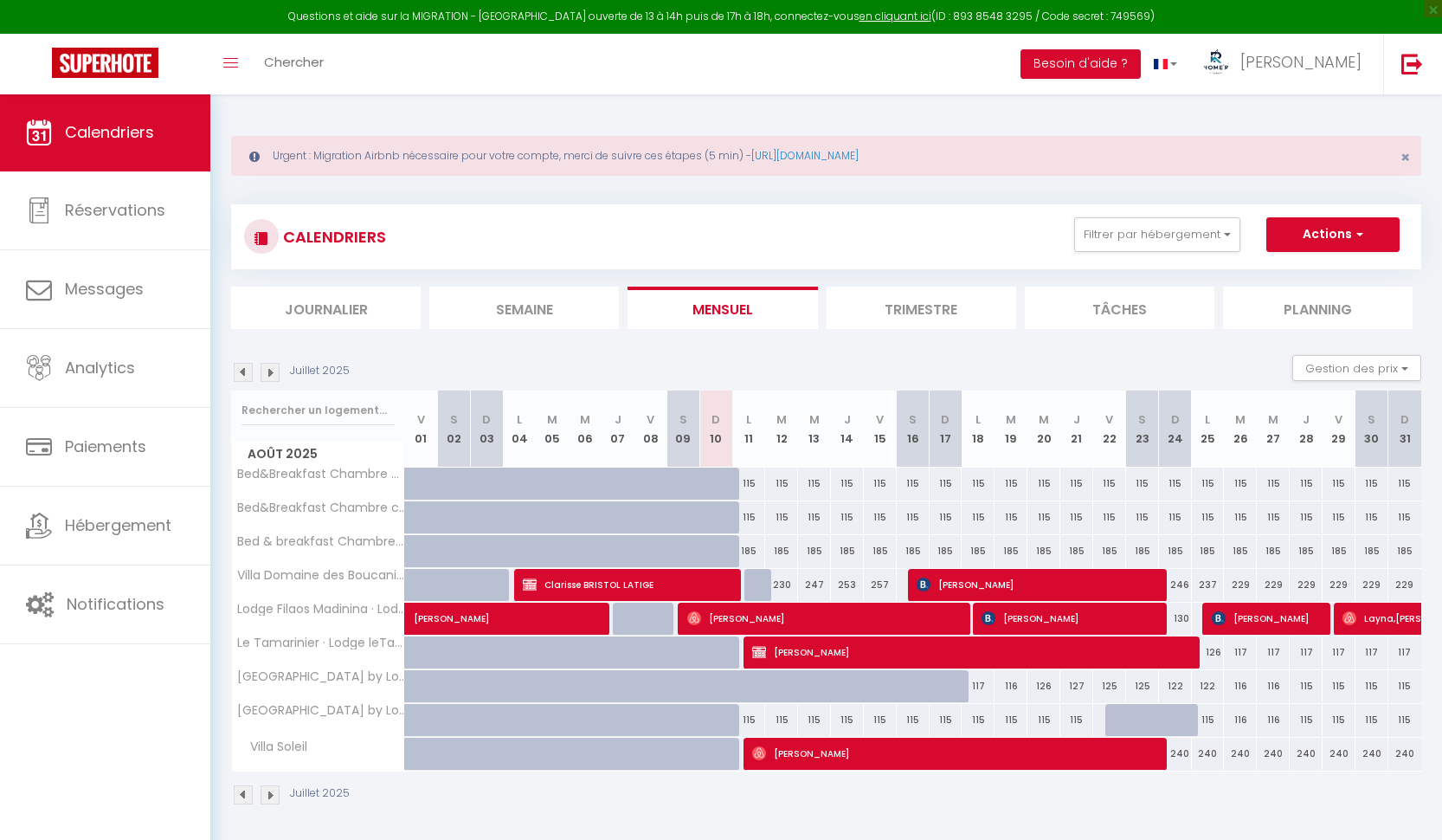
click at [609, 588] on span "Clarisse BRISTOL LATIGE" at bounding box center [627, 584] width 209 height 33
select select "OK"
select select "1"
select select "0"
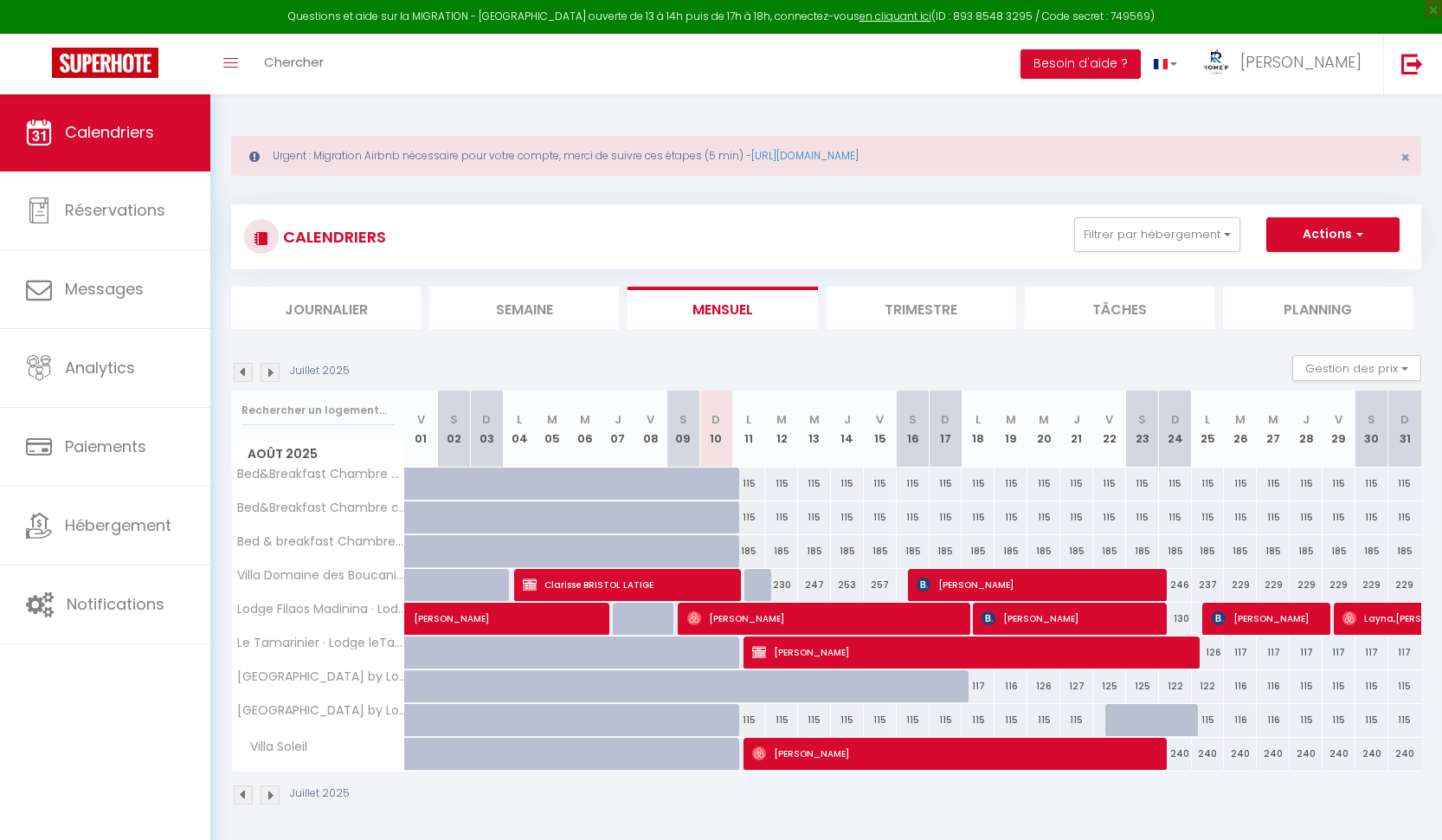
select select "1"
select select
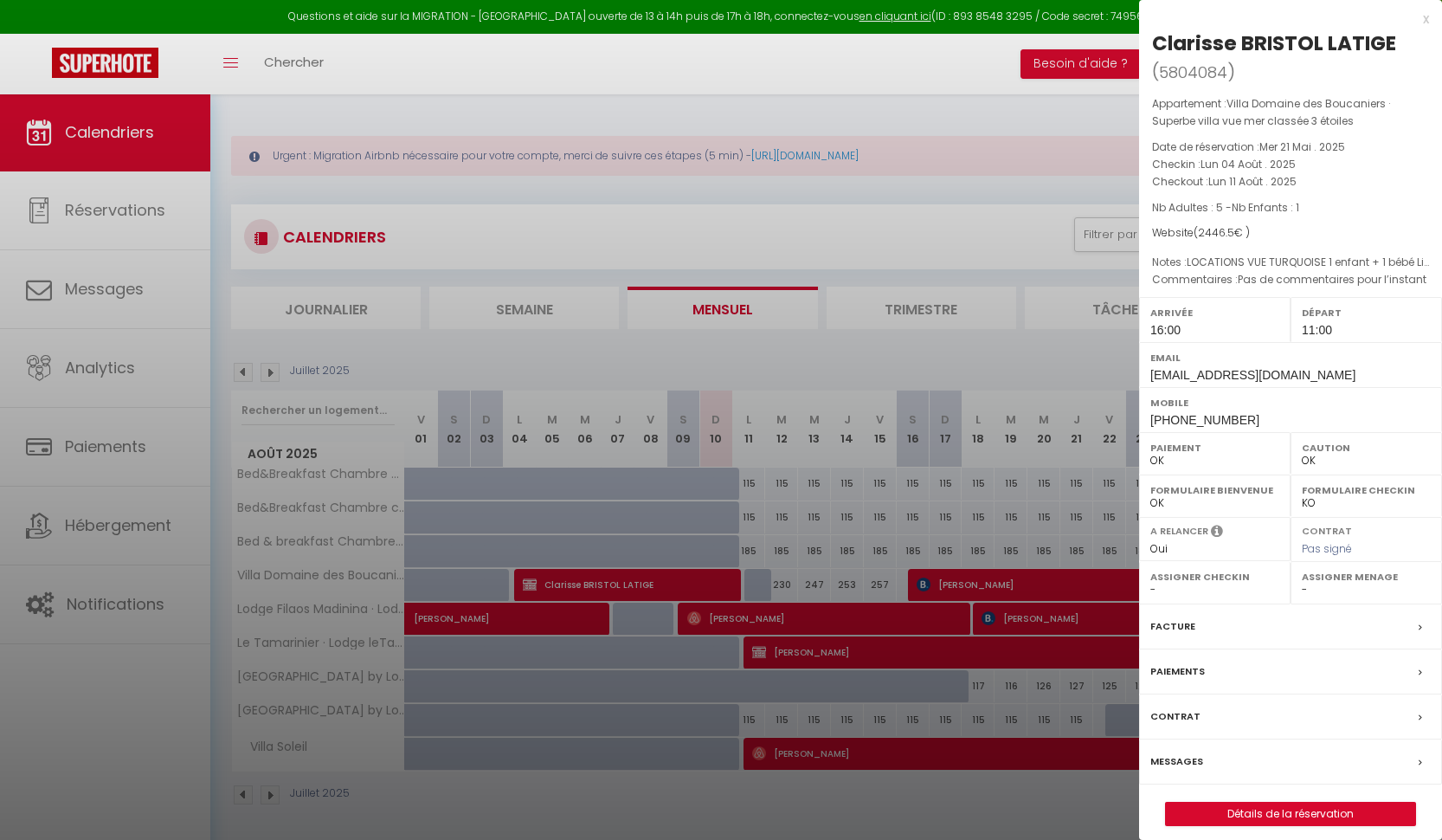
select select "36758"
click at [1254, 802] on link "Détails de la réservation" at bounding box center [1291, 814] width 249 height 23
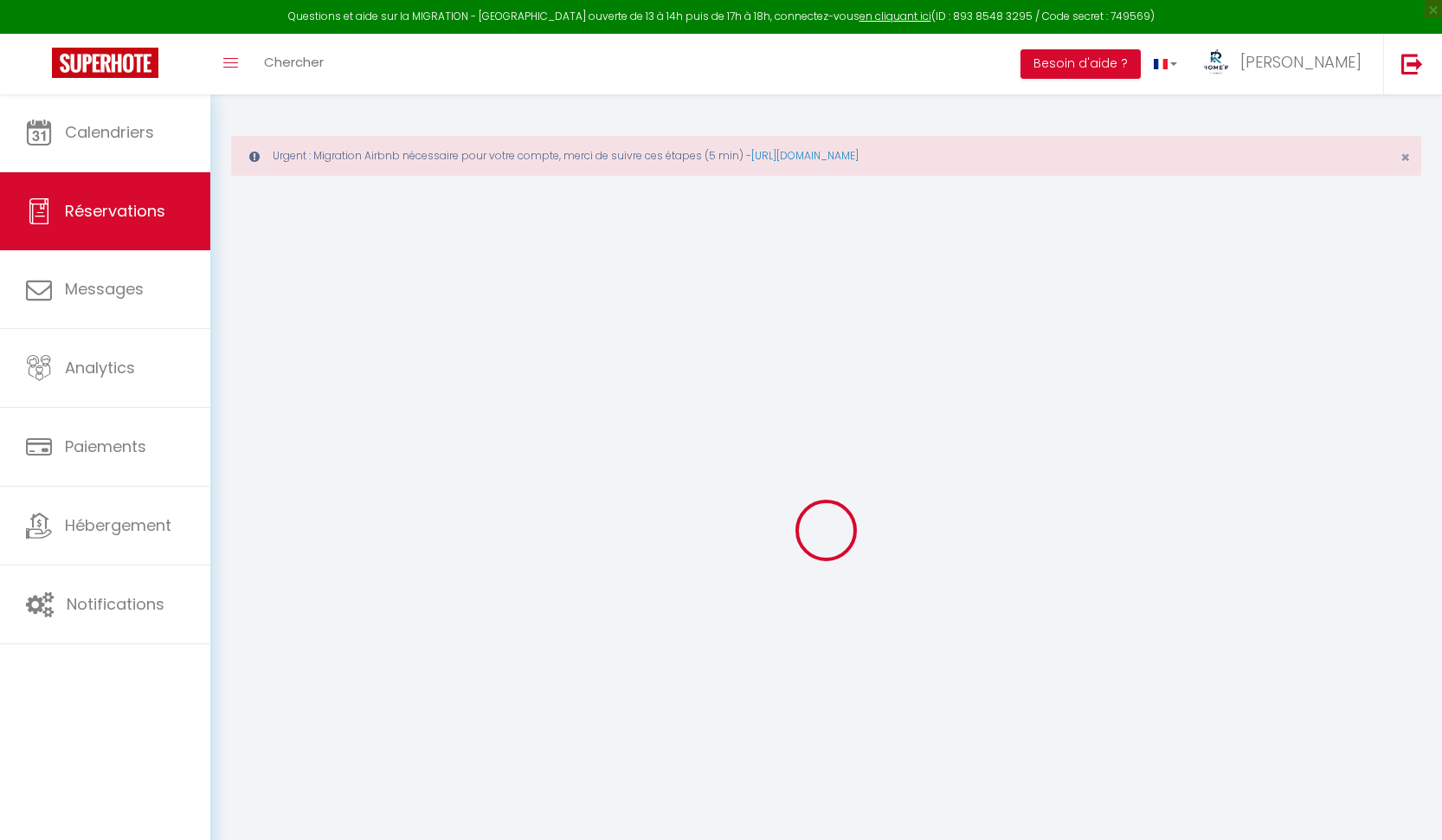
select select
checkbox input "true"
select select
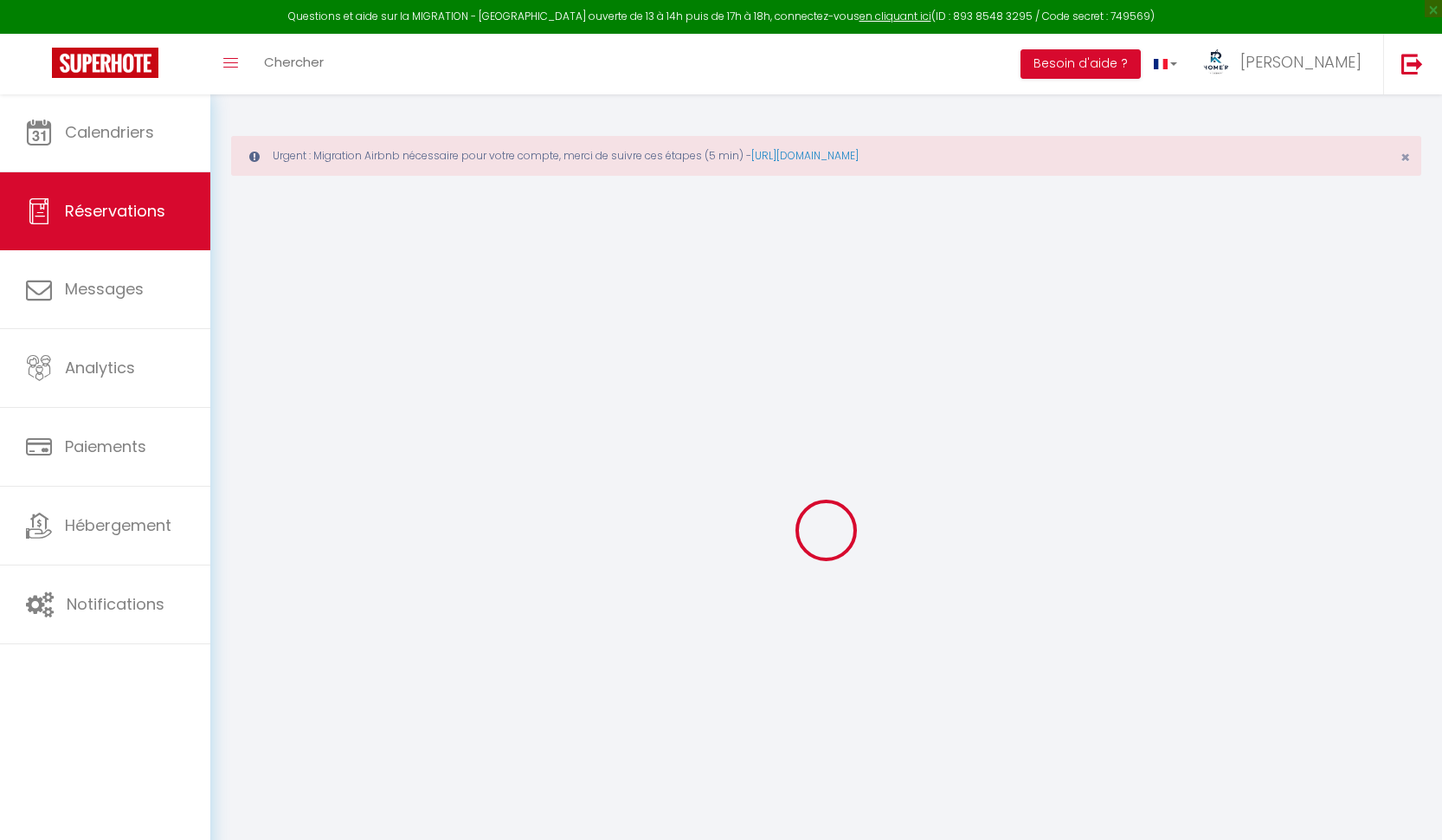
checkbox input "true"
type textarea "Pas de commentaires pour l’instant"
type textarea "LOCATIONS VUE TURQUOISE 1 enfant + 1 bébé Lit bébé proprio à installer Taxe de …"
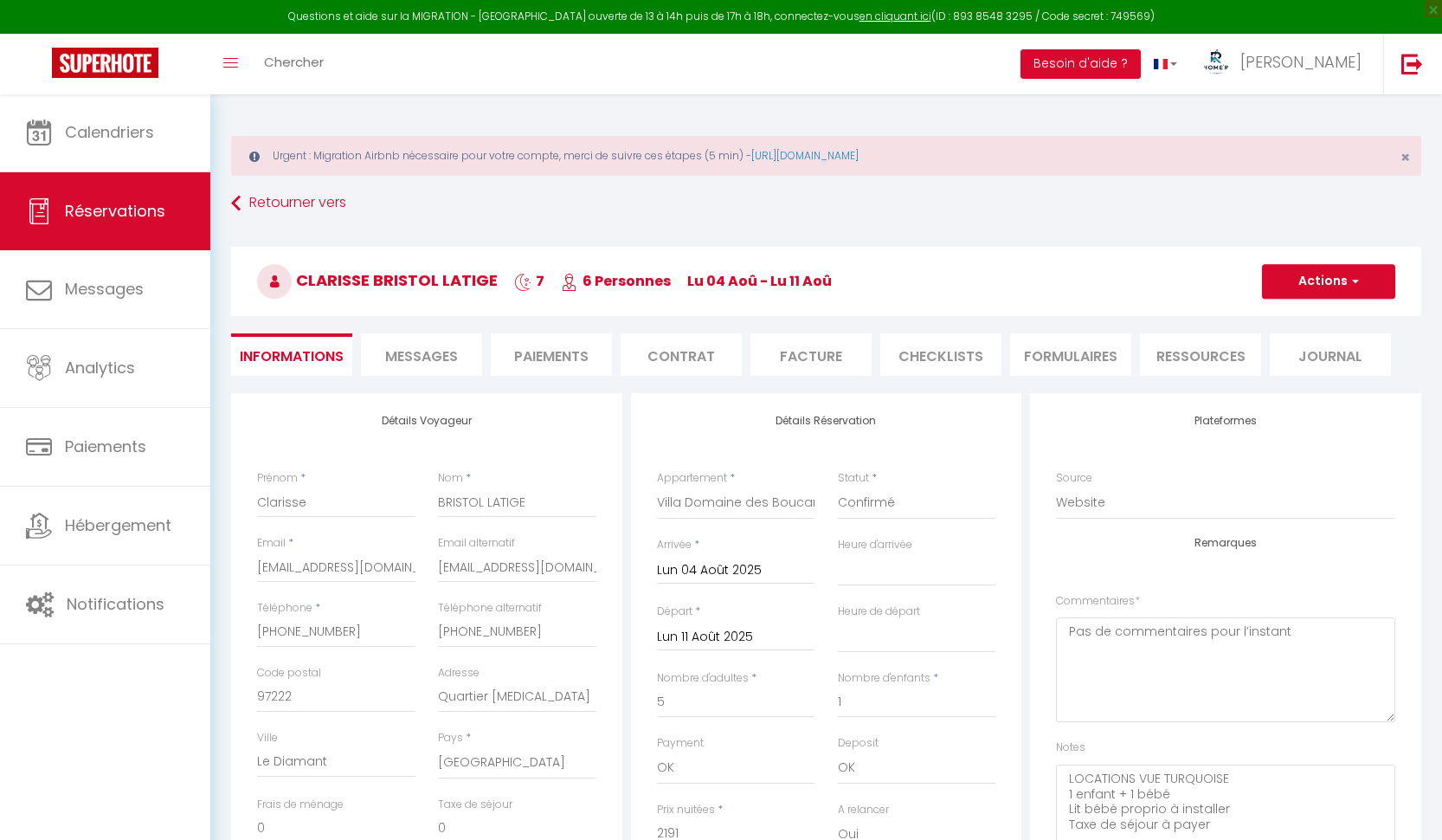
type input "210"
type input "45.5"
select select
checkbox input "true"
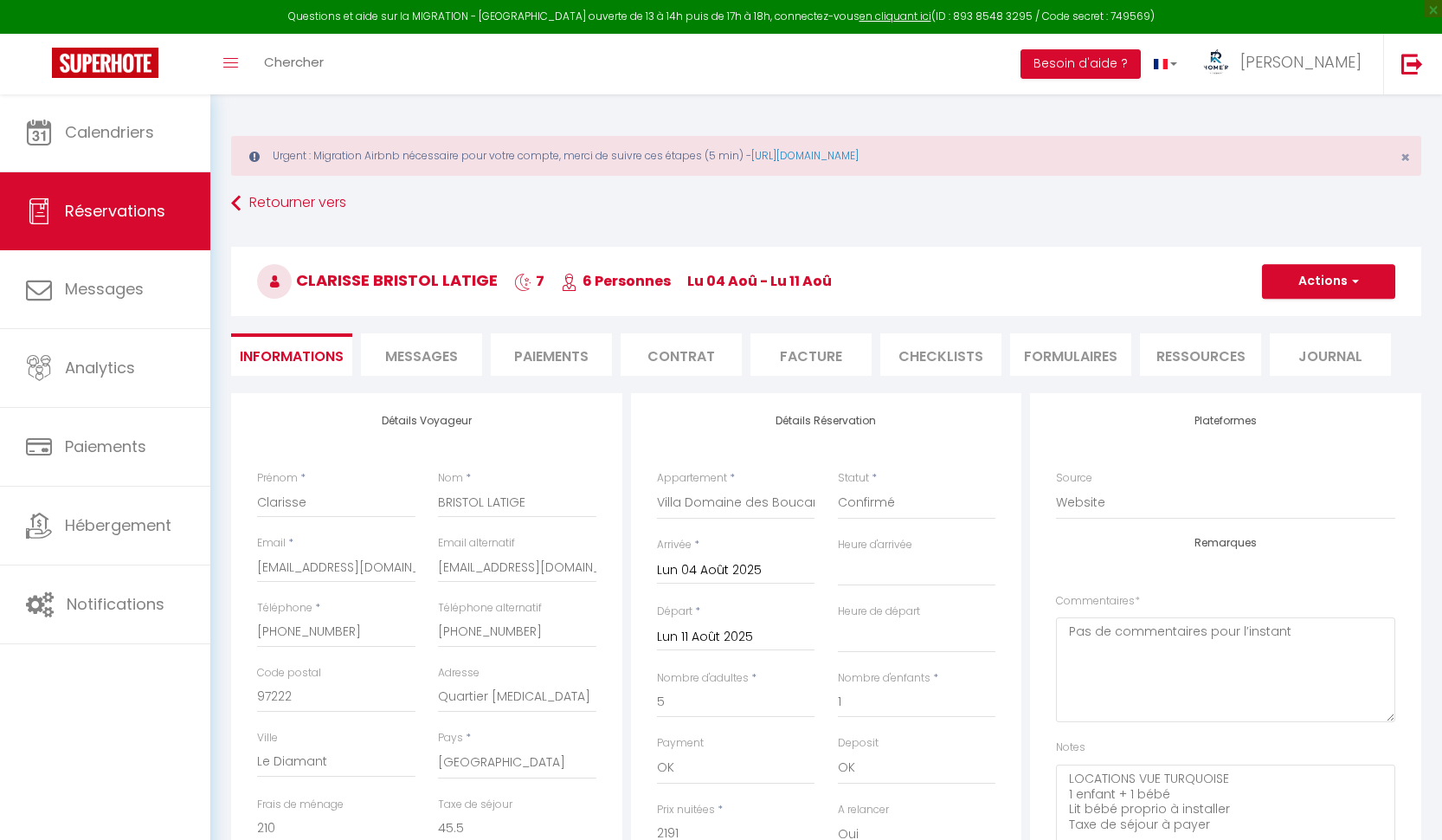
select select "16:00"
select select "11:00"
click at [559, 350] on li "Paiements" at bounding box center [552, 354] width 121 height 43
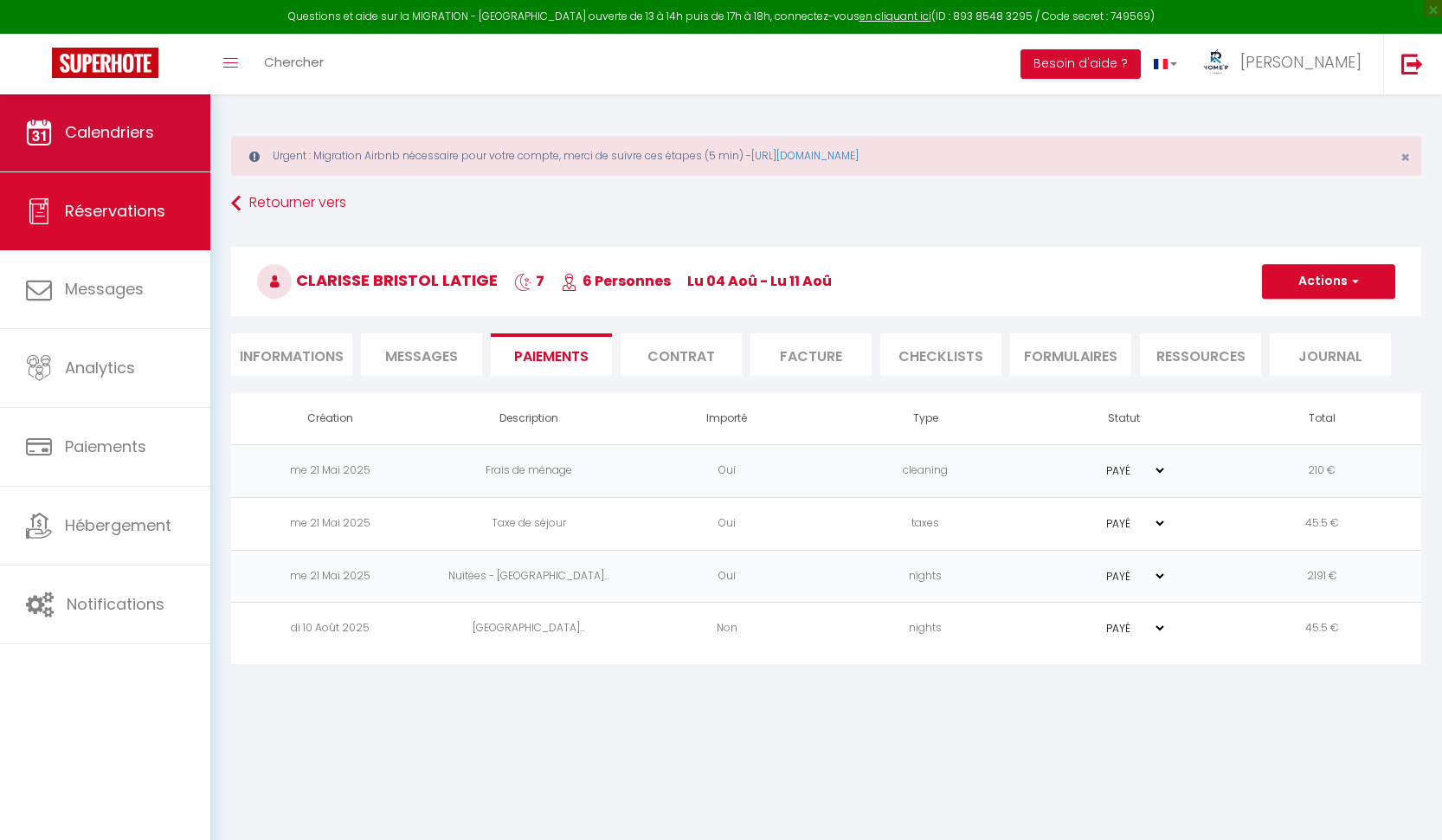
click at [100, 123] on span "Calendriers" at bounding box center [110, 131] width 89 height 22
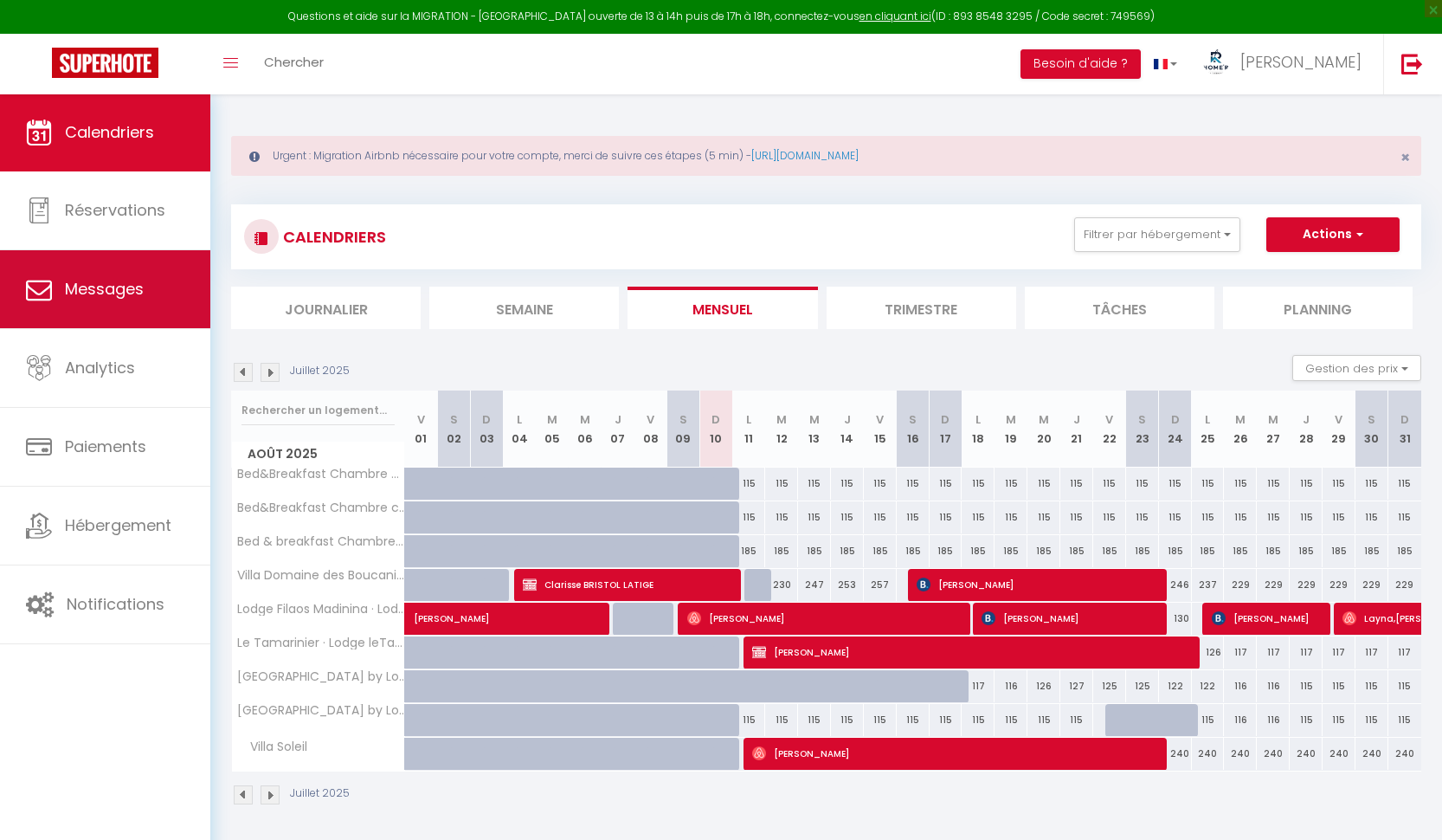
click at [98, 294] on span "Messages" at bounding box center [104, 288] width 78 height 22
select select "message"
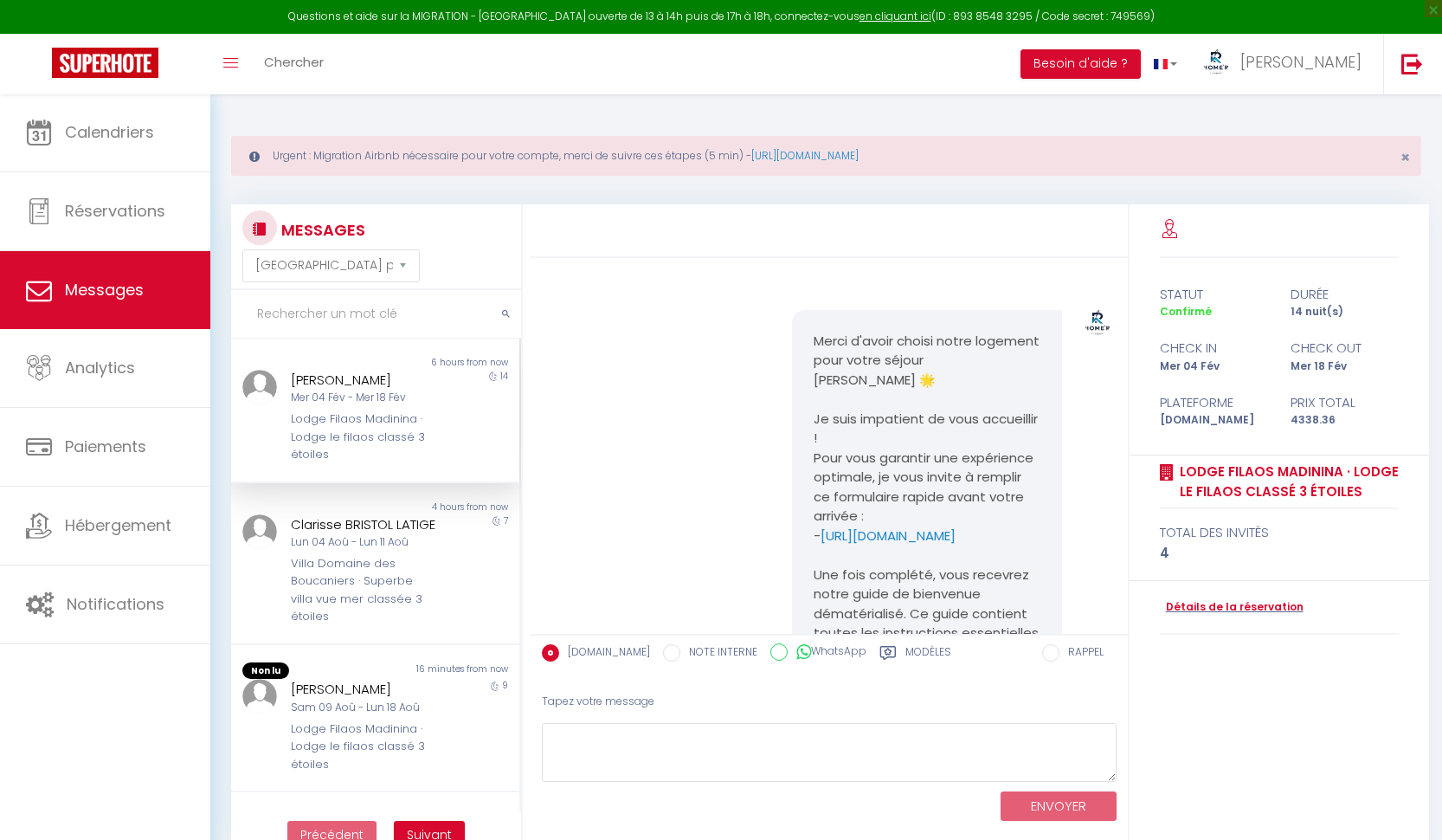
scroll to position [1991, 0]
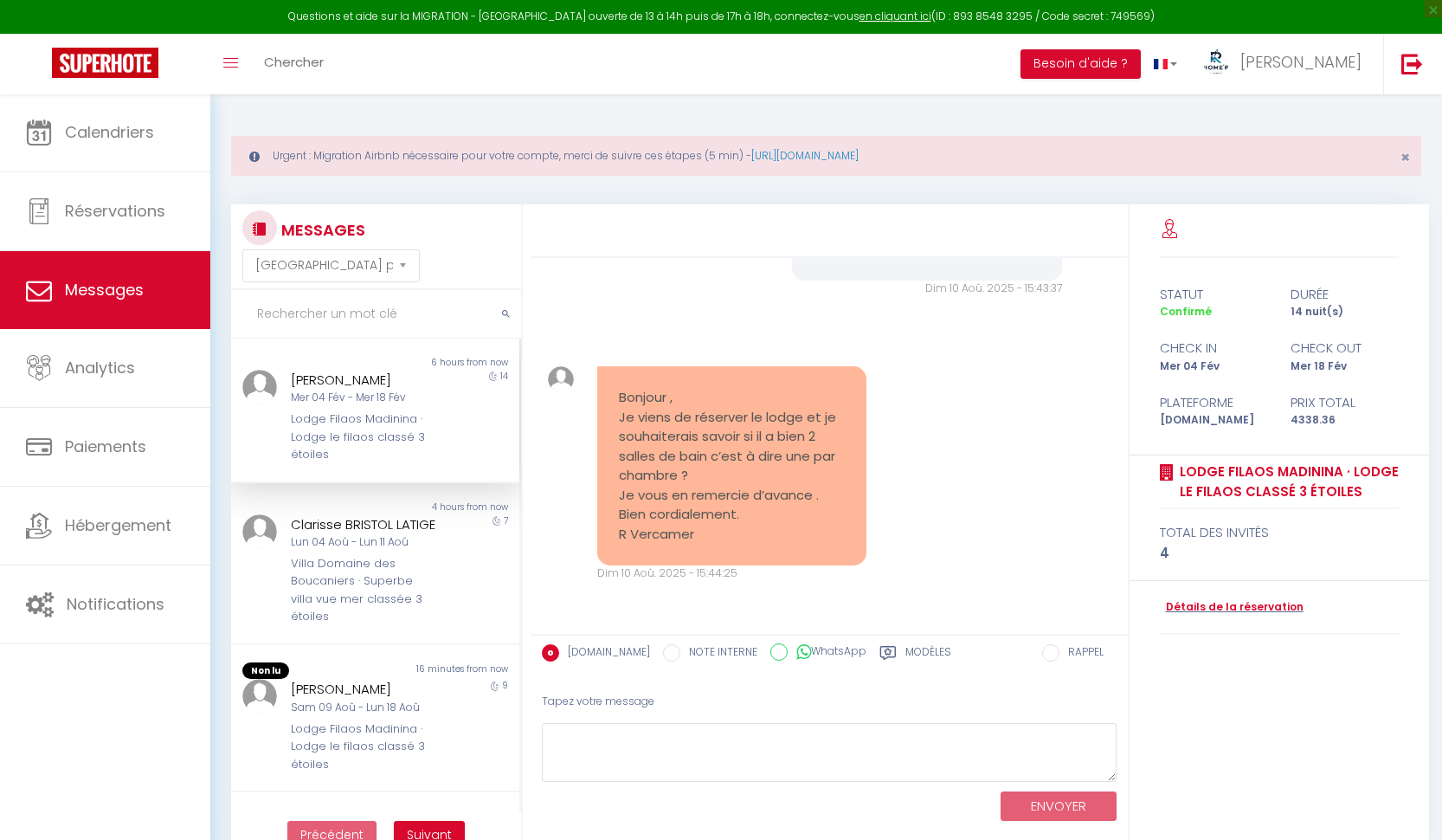
click at [388, 425] on div "Lodge Filaos Madinina · Lodge le filaos classé 3 étoiles" at bounding box center [364, 437] width 146 height 53
click at [609, 696] on div "Tapez votre message" at bounding box center [830, 701] width 575 height 43
click at [583, 743] on textarea at bounding box center [830, 752] width 575 height 60
drag, startPoint x: 754, startPoint y: 511, endPoint x: 620, endPoint y: 383, distance: 185.3
click at [622, 379] on div "Bonjour , Je viens de réserver le lodge et je souhaiterais savoir si il a bien …" at bounding box center [732, 466] width 270 height 199
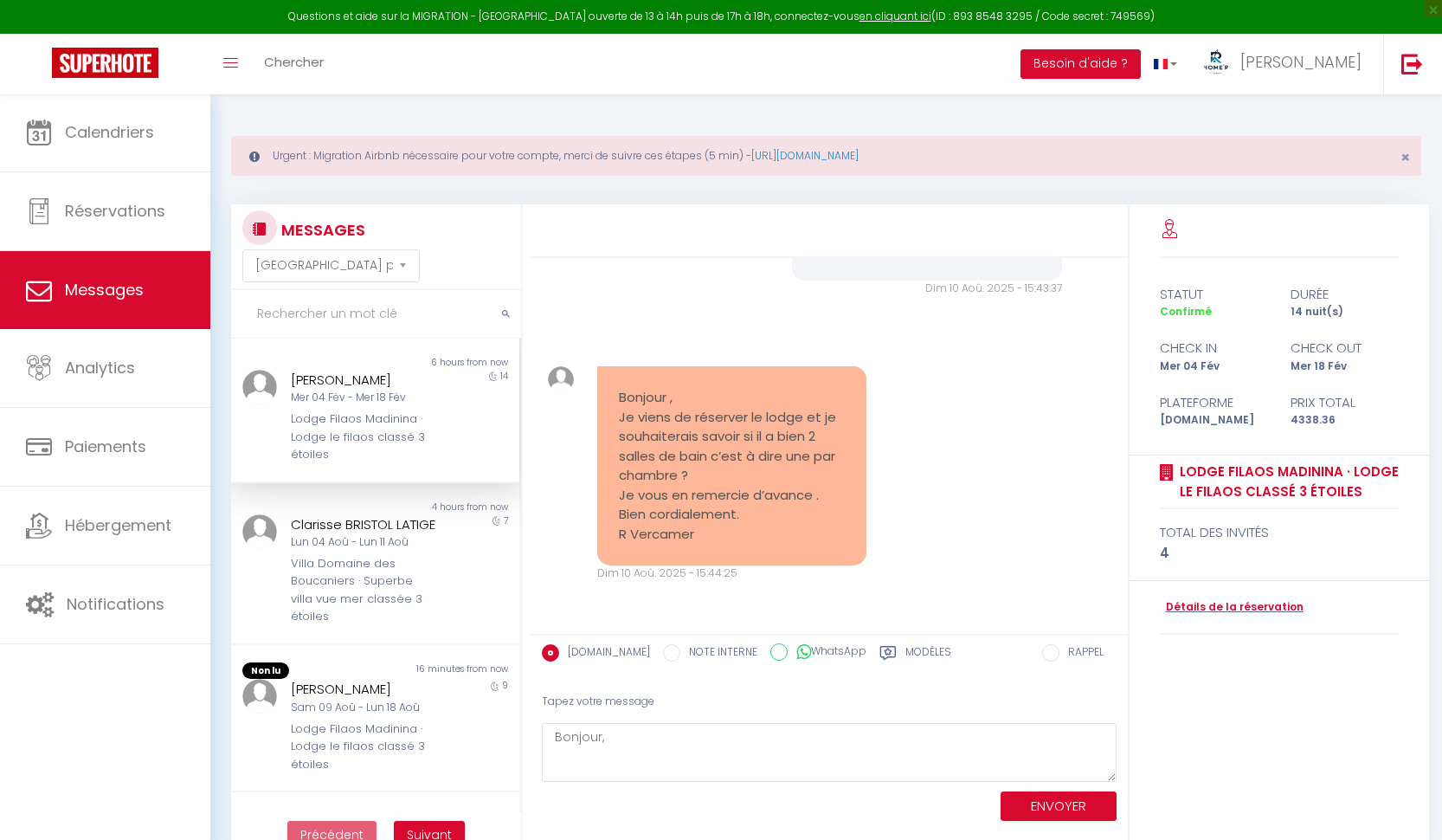
drag, startPoint x: 620, startPoint y: 400, endPoint x: 737, endPoint y: 540, distance: 182.5
click at [736, 541] on pre "Bonjour , Je viens de réserver le lodge et je souhaiterais savoir si il a bien …" at bounding box center [732, 465] width 227 height 156
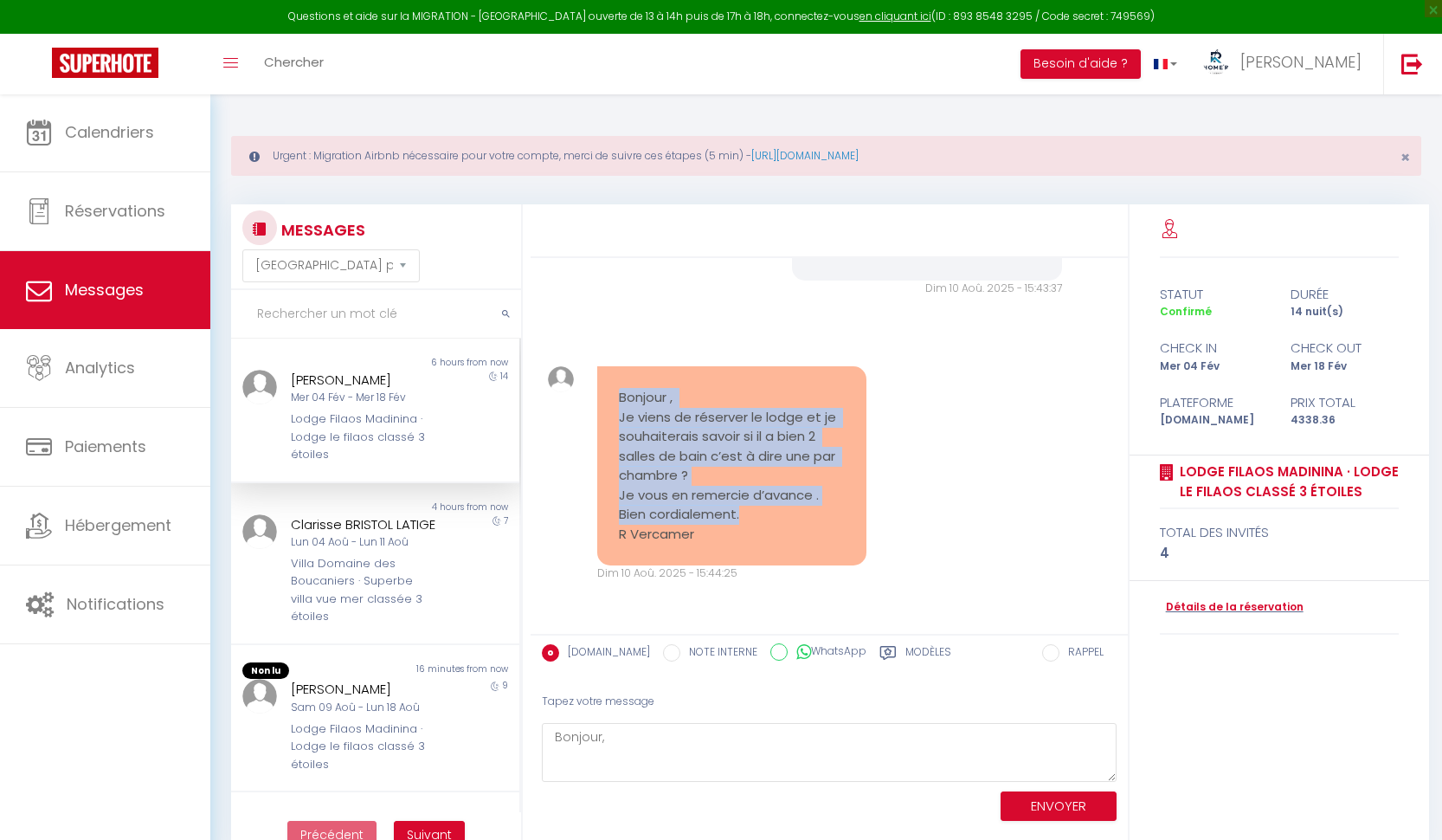
click at [747, 513] on pre "Bonjour , Je viens de réserver le lodge et je souhaiterais savoir si il a bien …" at bounding box center [732, 465] width 227 height 156
copy pre "Bonjour , Je viens de réserver le lodge et je souhaiterais savoir si il a bien …"
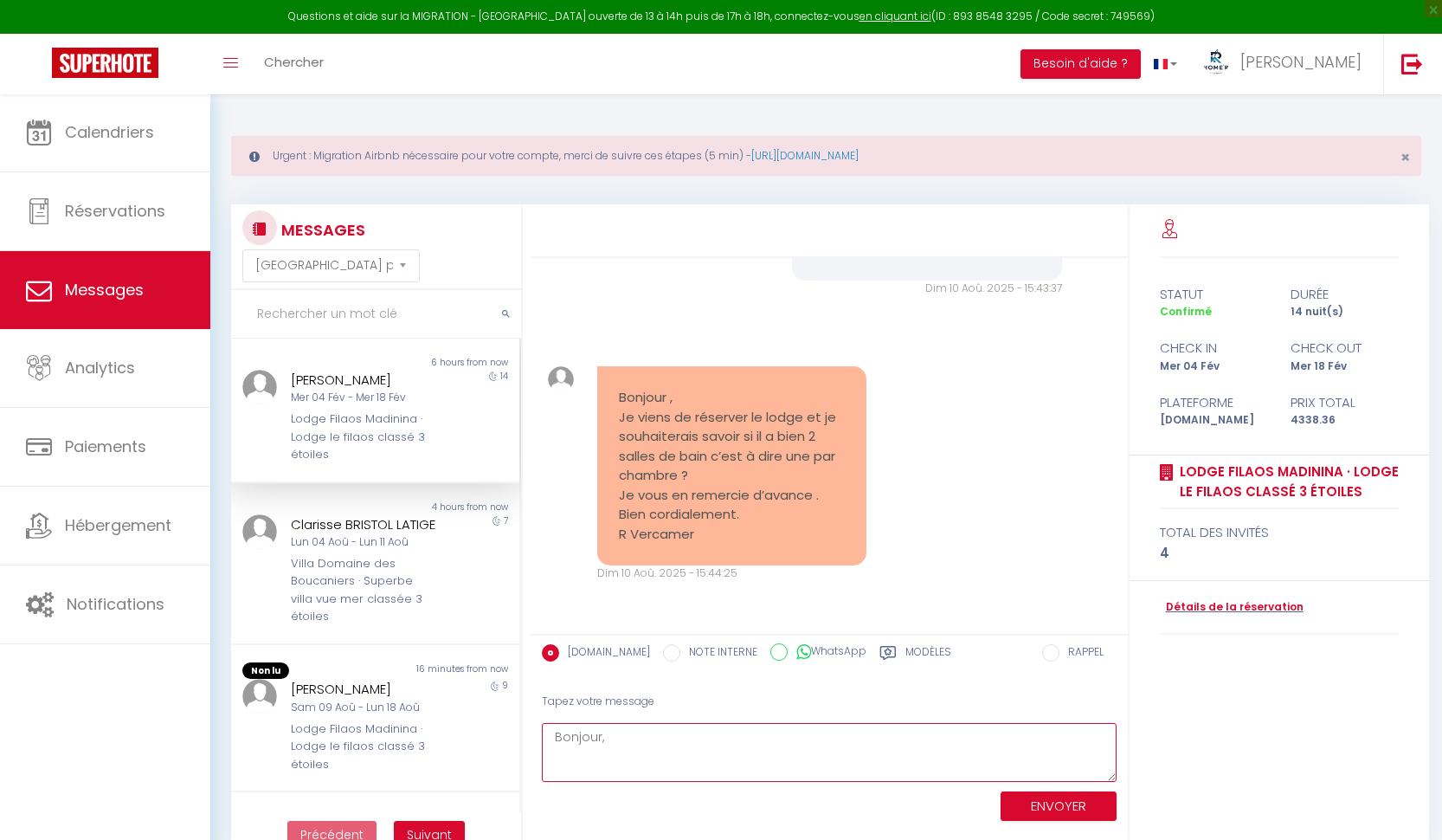
drag, startPoint x: 626, startPoint y: 746, endPoint x: 644, endPoint y: 690, distance: 58.8
click at [642, 697] on div "Tapez votre message Bonjour, ENVOYER" at bounding box center [830, 754] width 597 height 147
paste textarea "Concernant l'agencement, le lodge est bien composé de deux belles chambres. Pou…"
click at [622, 739] on textarea "Bonjour, Concernant l'agencement, le lodge est bien composé de deux belles cham…" at bounding box center [830, 752] width 575 height 60
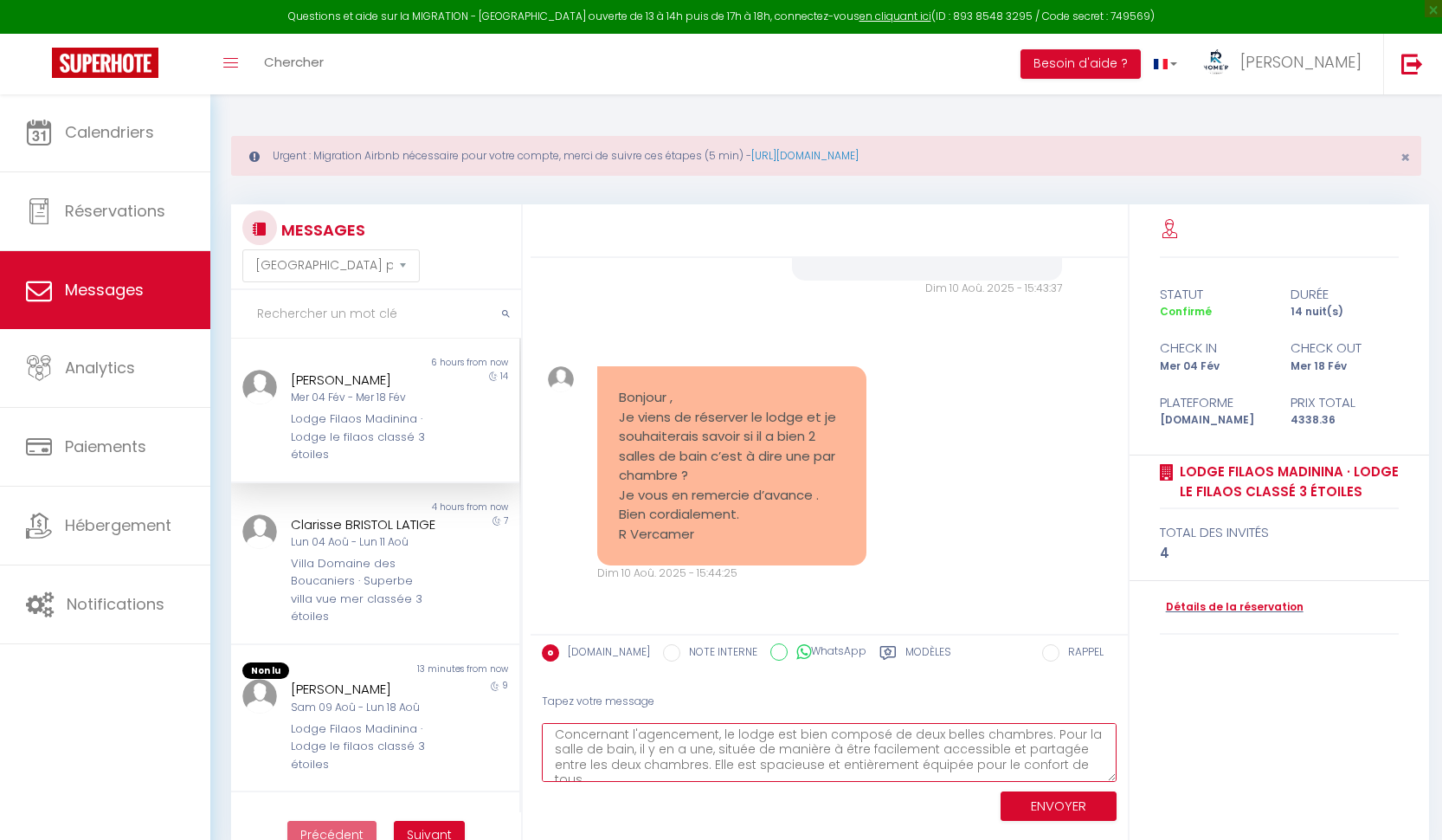
scroll to position [21, 0]
drag, startPoint x: 1065, startPoint y: 742, endPoint x: 1042, endPoint y: 743, distance: 23.0
click at [1042, 743] on textarea "Bonjour, Concernant l'agencement, le lodge est bien composé de deux belles cham…" at bounding box center [830, 752] width 575 height 60
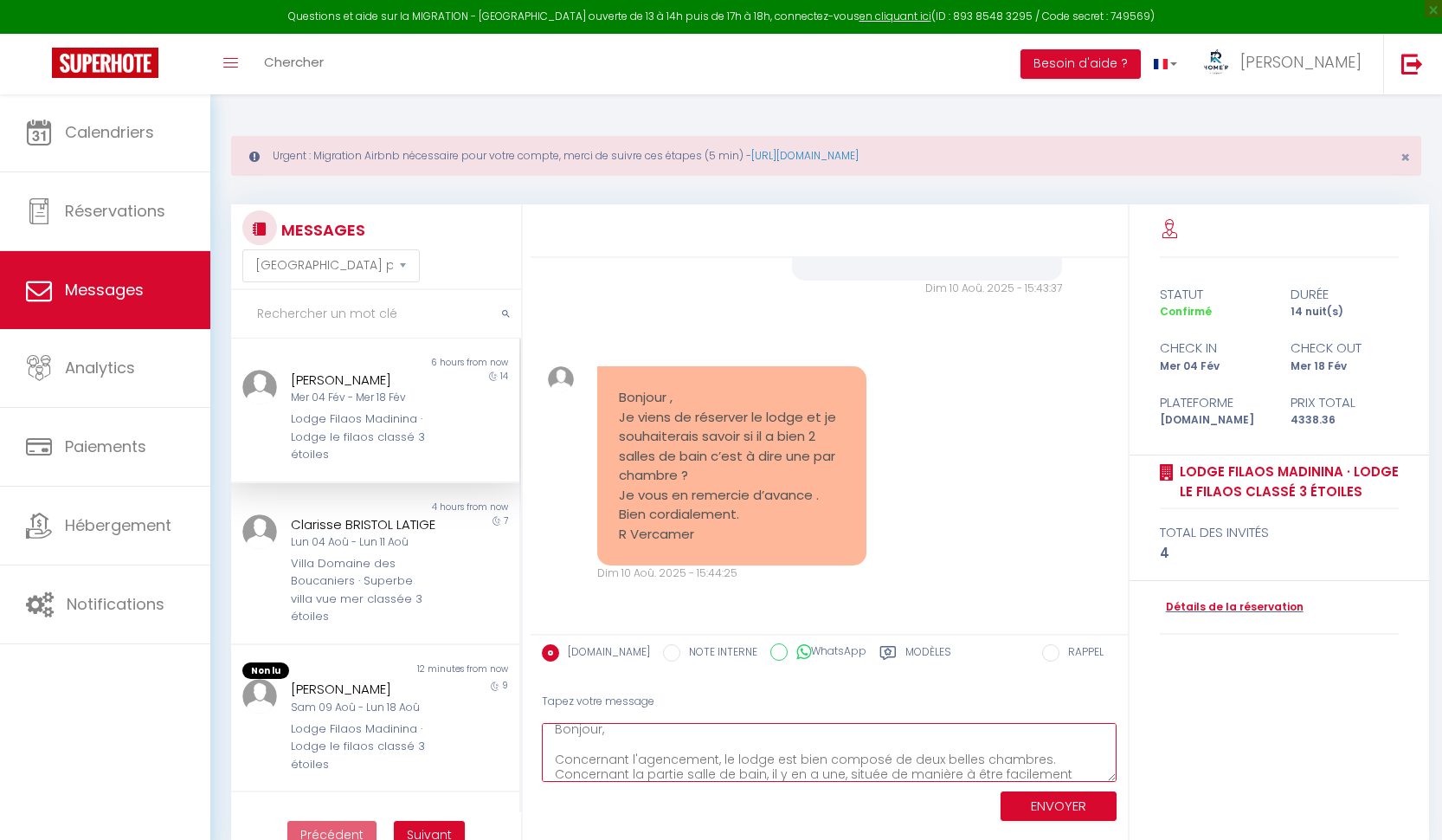
scroll to position [4, 0]
drag, startPoint x: 1040, startPoint y: 760, endPoint x: 551, endPoint y: 755, distance: 489.0
click at [551, 755] on textarea "Bonjour, Concernant l'agencement, le lodge est bien composé de deux belles cham…" at bounding box center [830, 752] width 575 height 60
click at [552, 758] on textarea "Bonjour, Concernant l'agencement, le lodge est bien composé de deux belles cham…" at bounding box center [830, 752] width 575 height 60
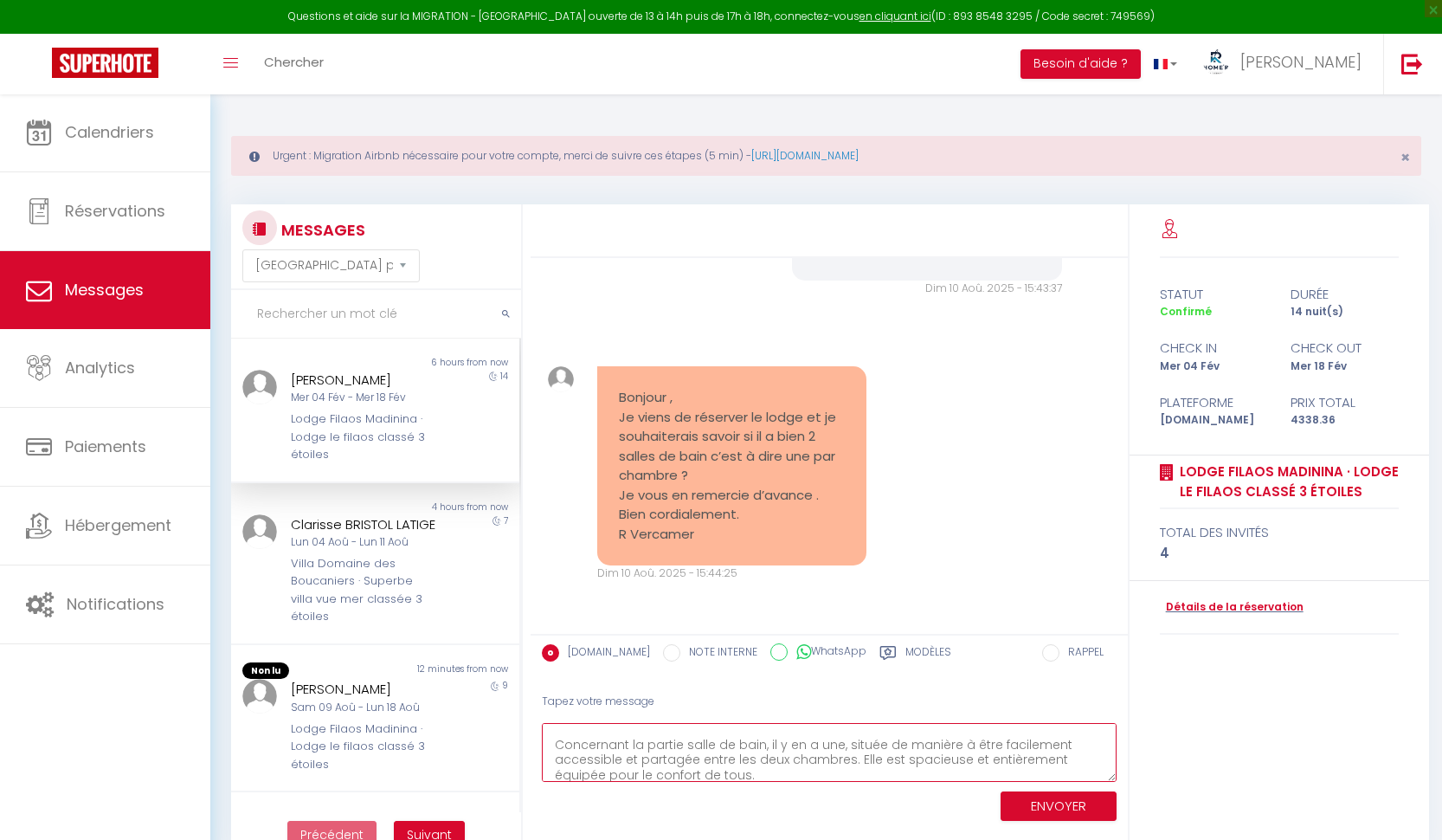
click at [841, 742] on textarea "Bonjour, Concernant la partie salle de bain, il y en a une, située de manière à…" at bounding box center [830, 752] width 575 height 60
drag, startPoint x: 837, startPoint y: 741, endPoint x: 584, endPoint y: 739, distance: 253.0
click at [584, 739] on textarea "Bonjour, Concernant la partie salle de bain, il y en a une, située de manière à…" at bounding box center [830, 752] width 575 height 60
click at [554, 739] on textarea "Bonjour, Concernant la partie salle de bain, il y en a une, située de manière à…" at bounding box center [830, 752] width 575 height 60
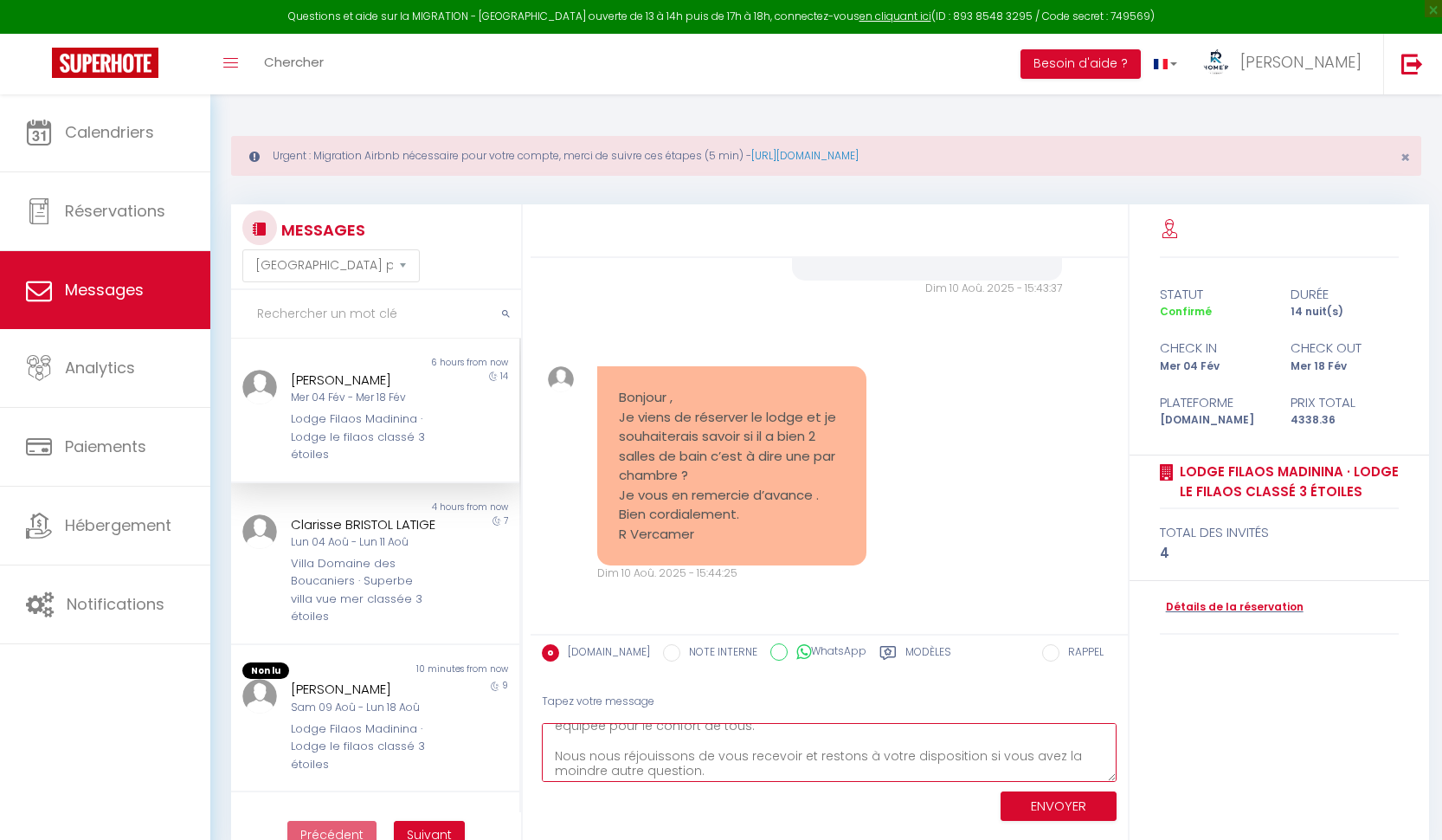
drag, startPoint x: 807, startPoint y: 750, endPoint x: 594, endPoint y: 735, distance: 213.5
click at [594, 735] on textarea "Bonjour, Le lodge est composé d'une salle de bain, située de manière à être fac…" at bounding box center [830, 752] width 575 height 60
click at [591, 752] on textarea "Bonjour, Le lodge est composé d'une salle de bain, située de manière à être fac…" at bounding box center [830, 752] width 575 height 60
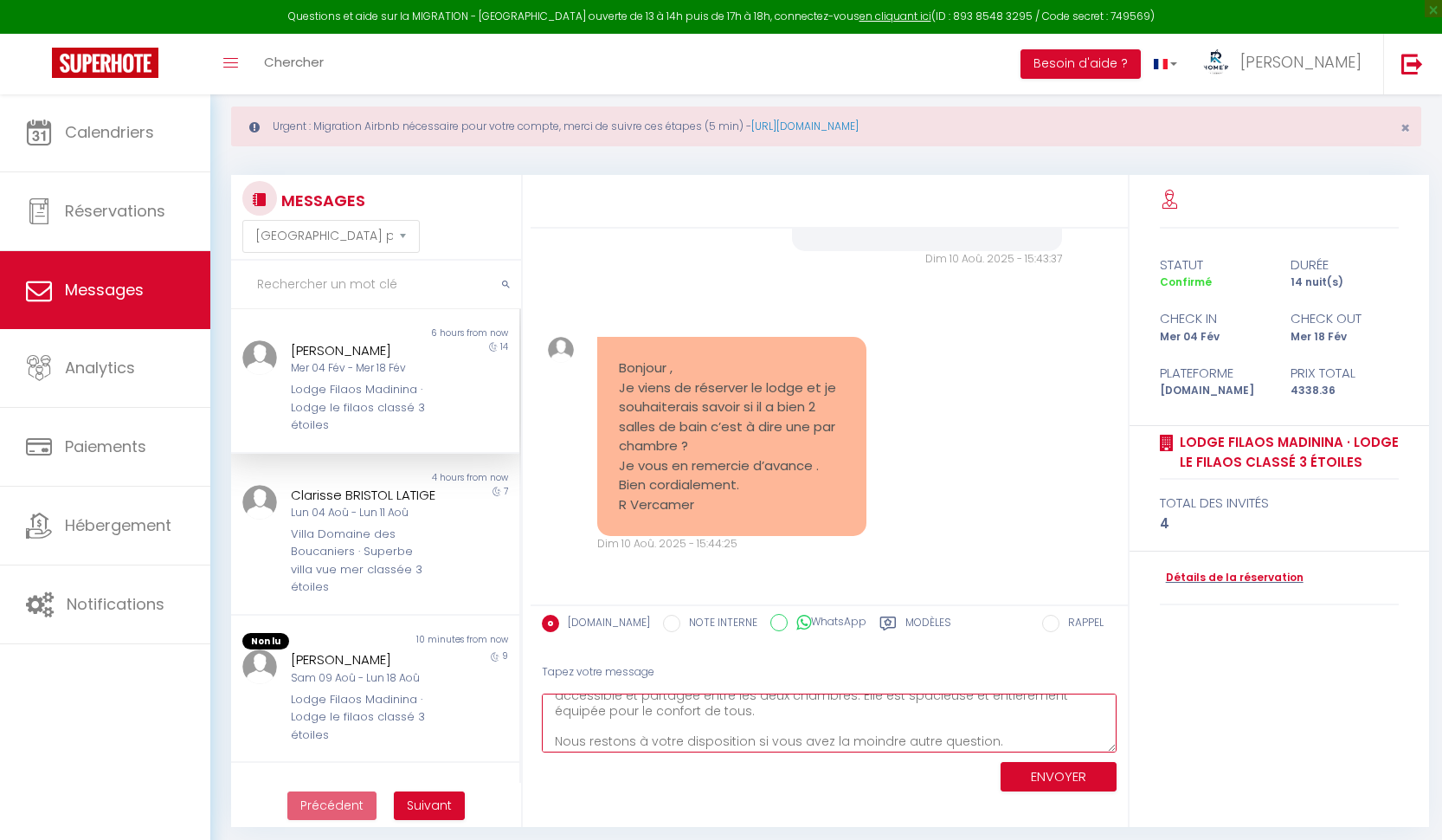
scroll to position [46, 0]
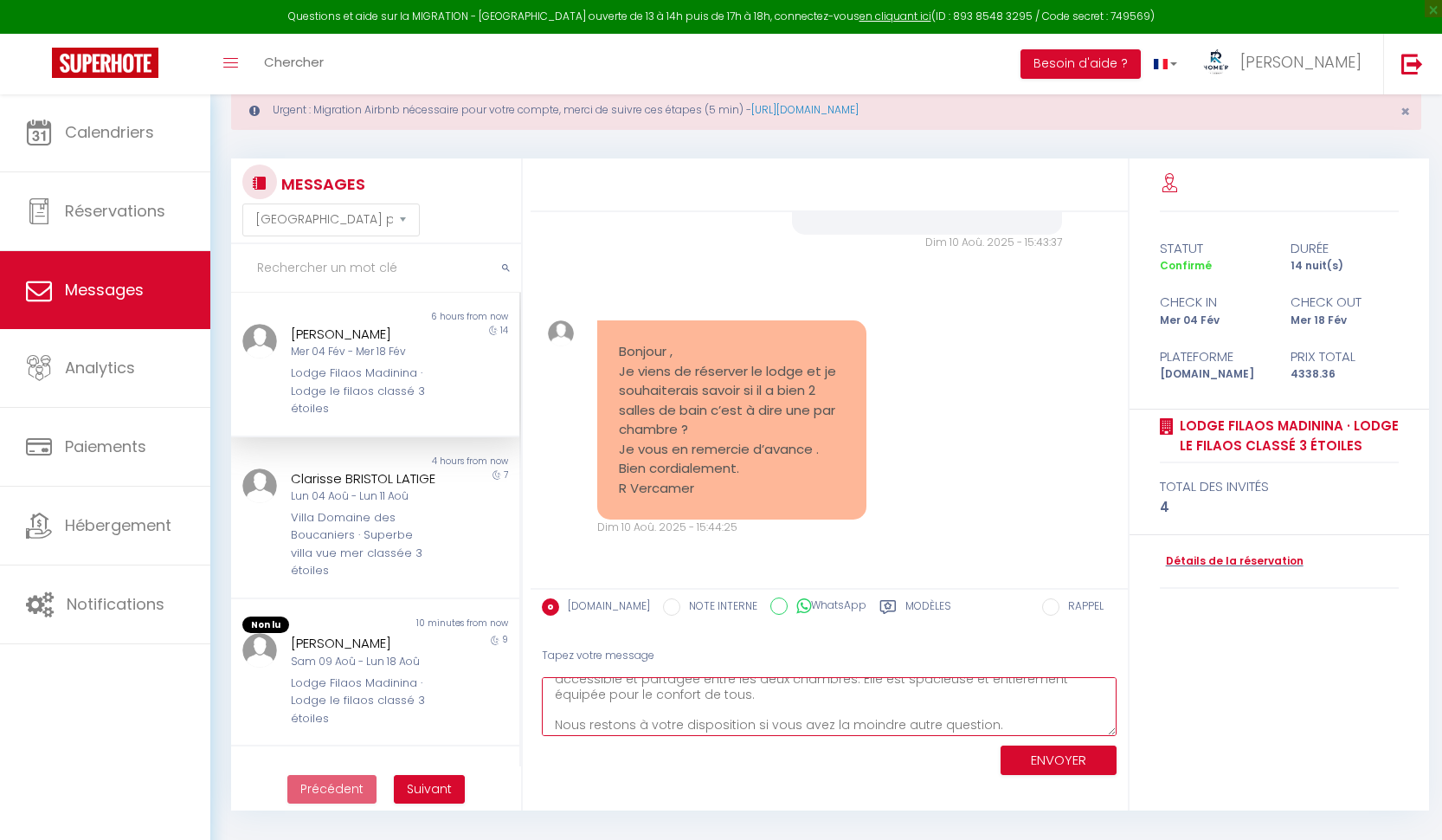
click at [1004, 718] on textarea "Bonjour, Le lodge est composé d'une salle de bain, située de manière à être fac…" at bounding box center [830, 706] width 575 height 60
type textarea "Bonjour, Le lodge est composé d'une salle de bain, située de manière à être fac…"
click at [1029, 763] on button "ENVOYER" at bounding box center [1058, 761] width 116 height 30
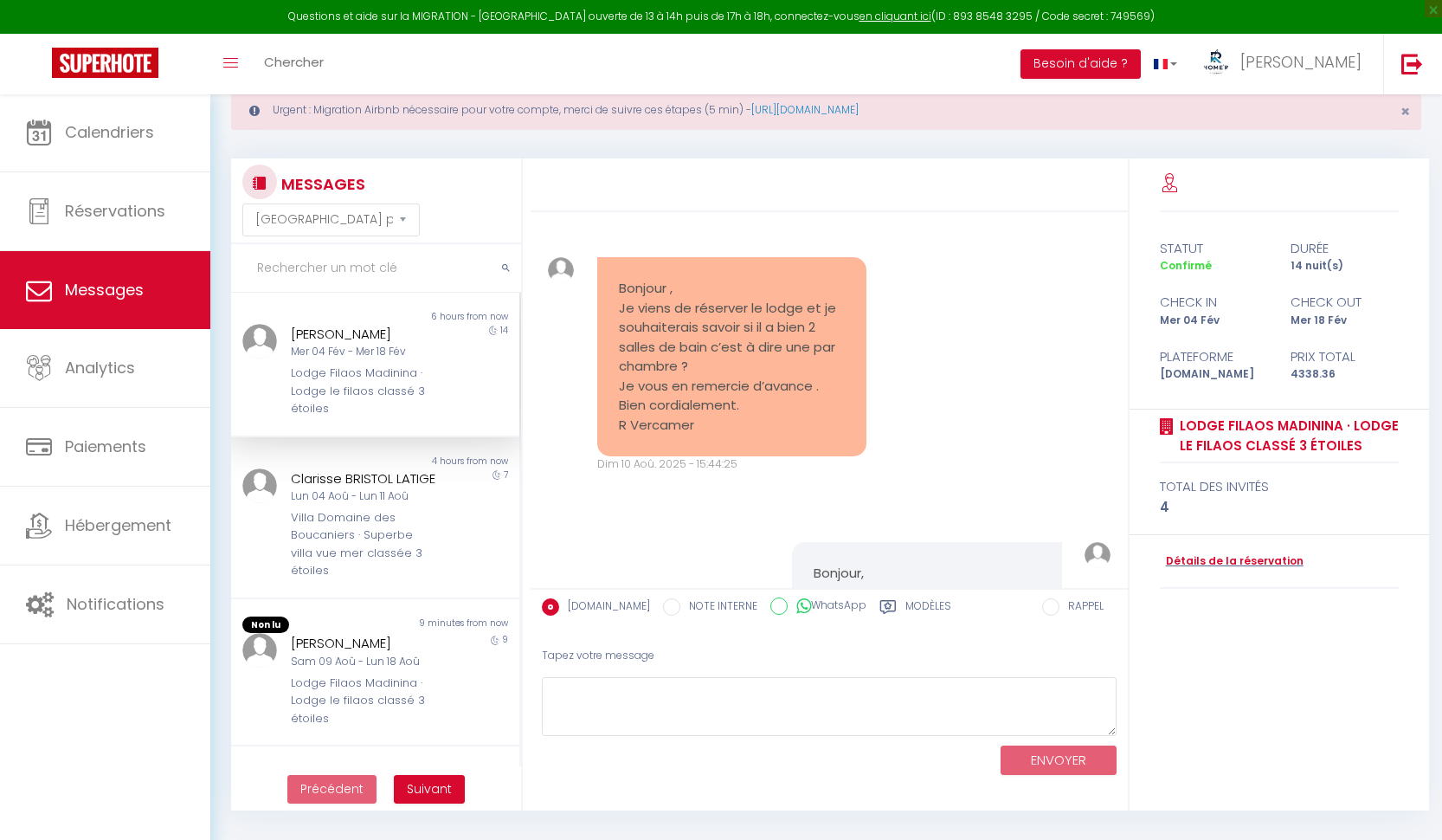
scroll to position [2386, 0]
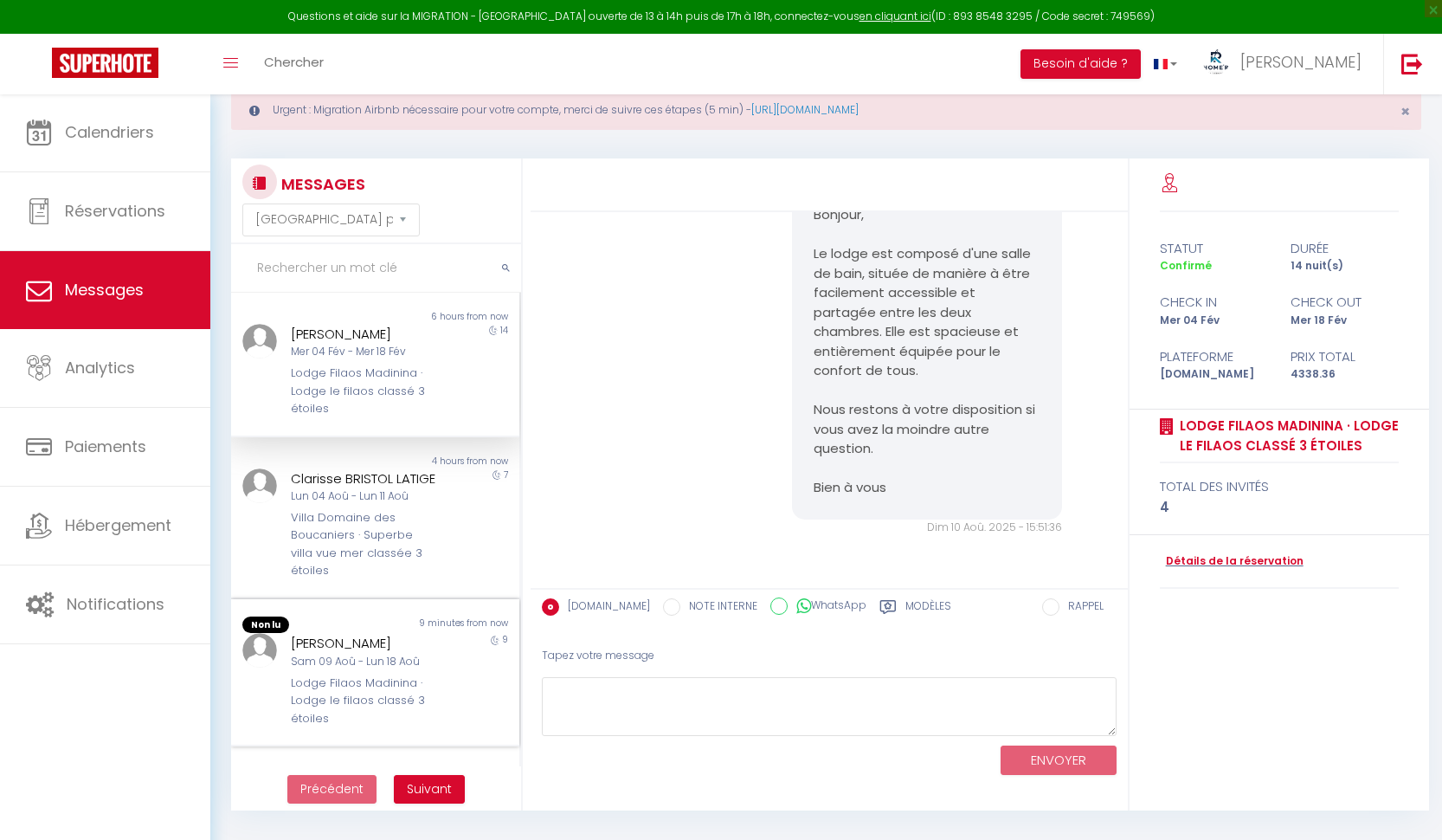
click at [304, 675] on div "Lodge Filaos Madinina · Lodge le filaos classé 3 étoiles" at bounding box center [364, 701] width 146 height 53
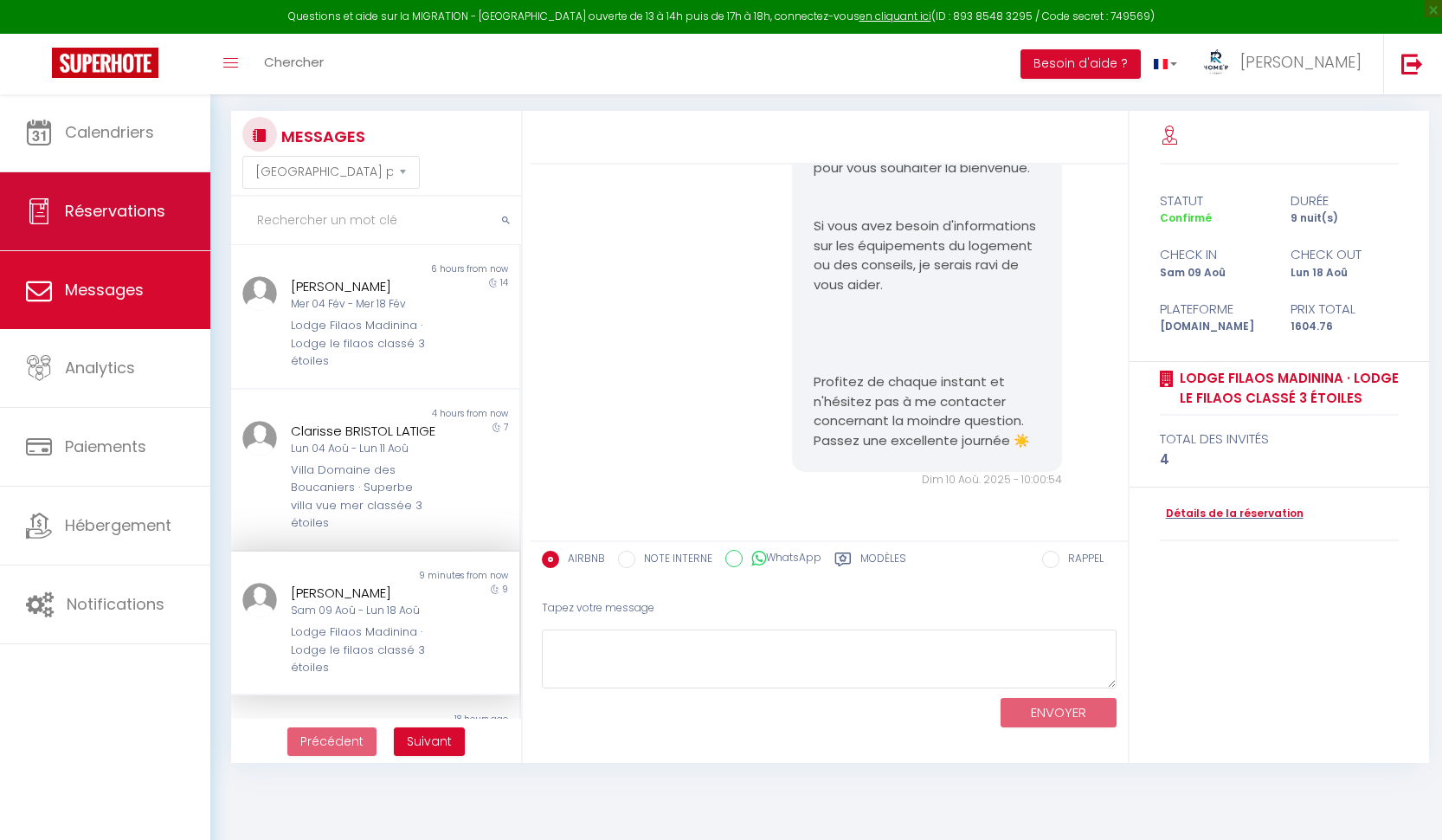
scroll to position [5922, 0]
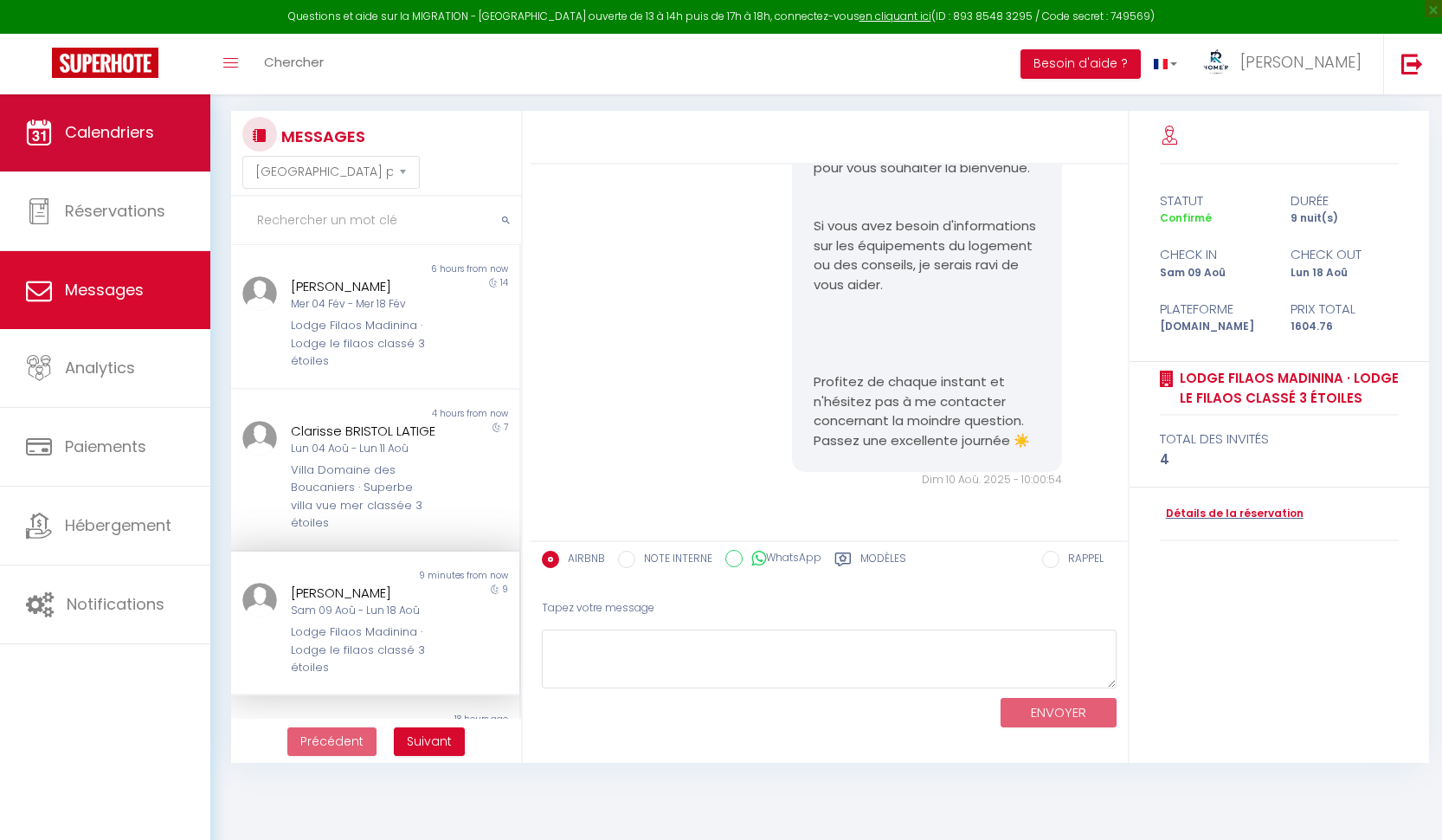
click at [68, 150] on link "Calendriers" at bounding box center [105, 132] width 211 height 77
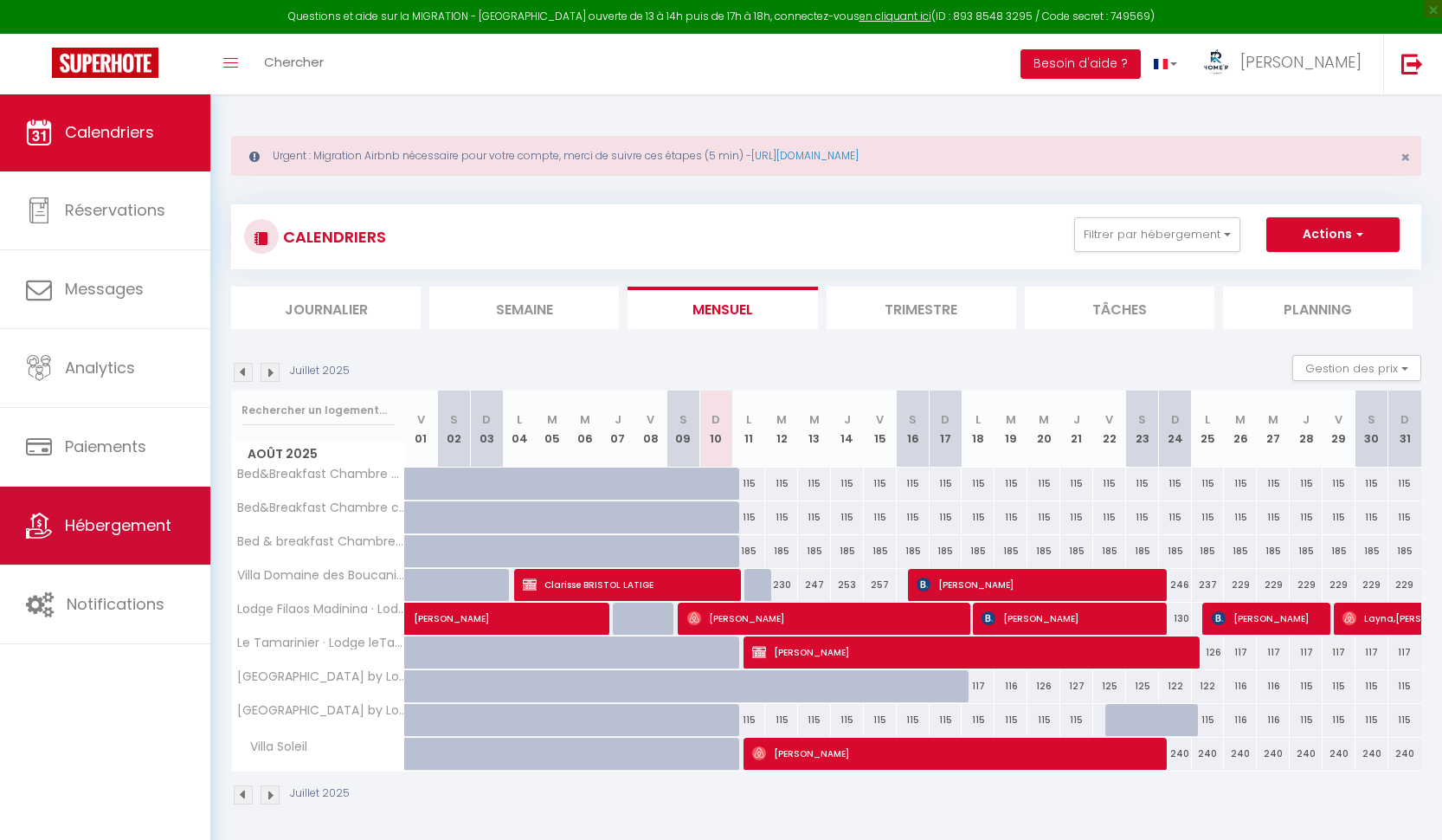
click at [132, 526] on span "Hébergement" at bounding box center [118, 524] width 107 height 22
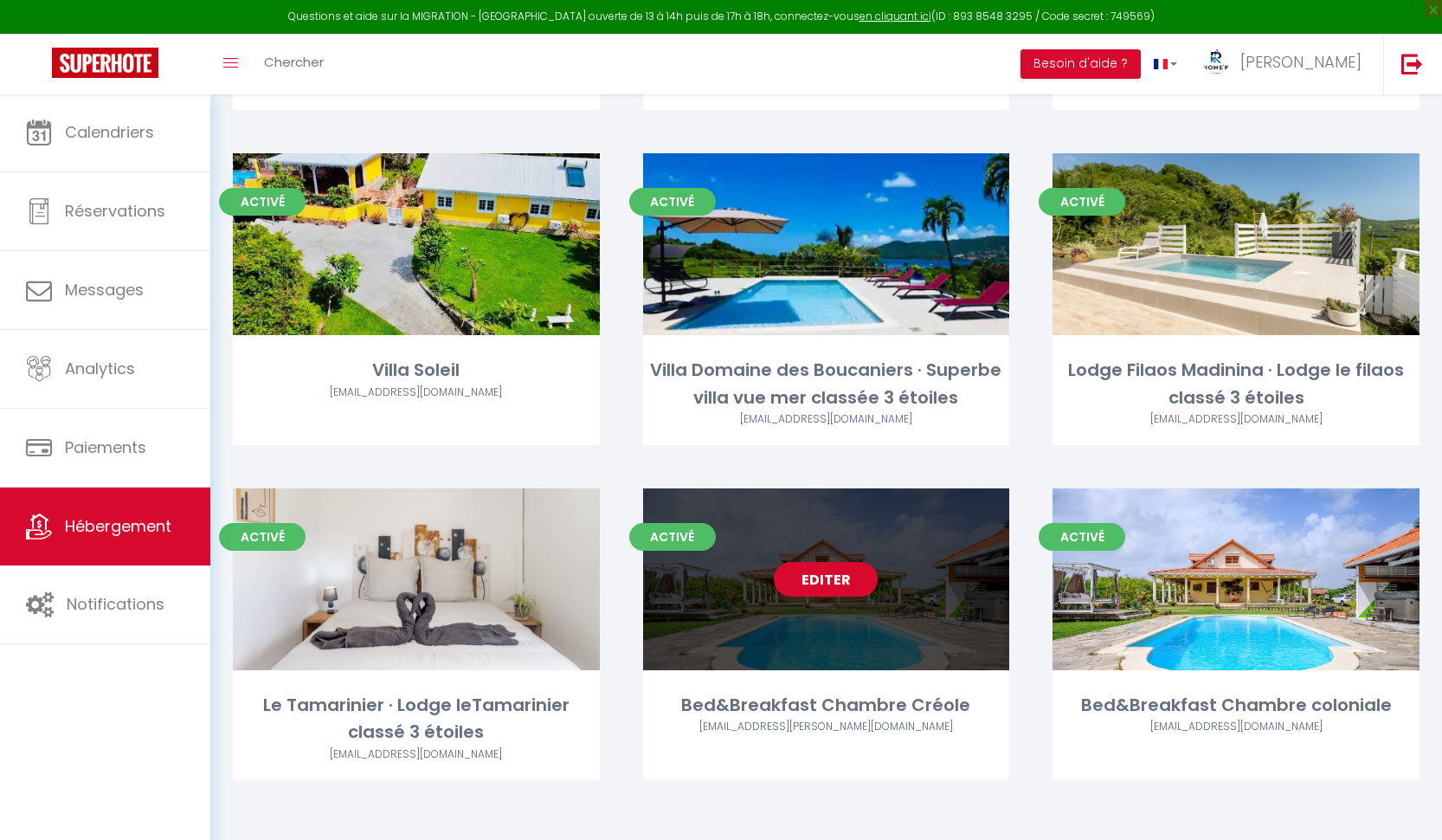
scroll to position [449, 0]
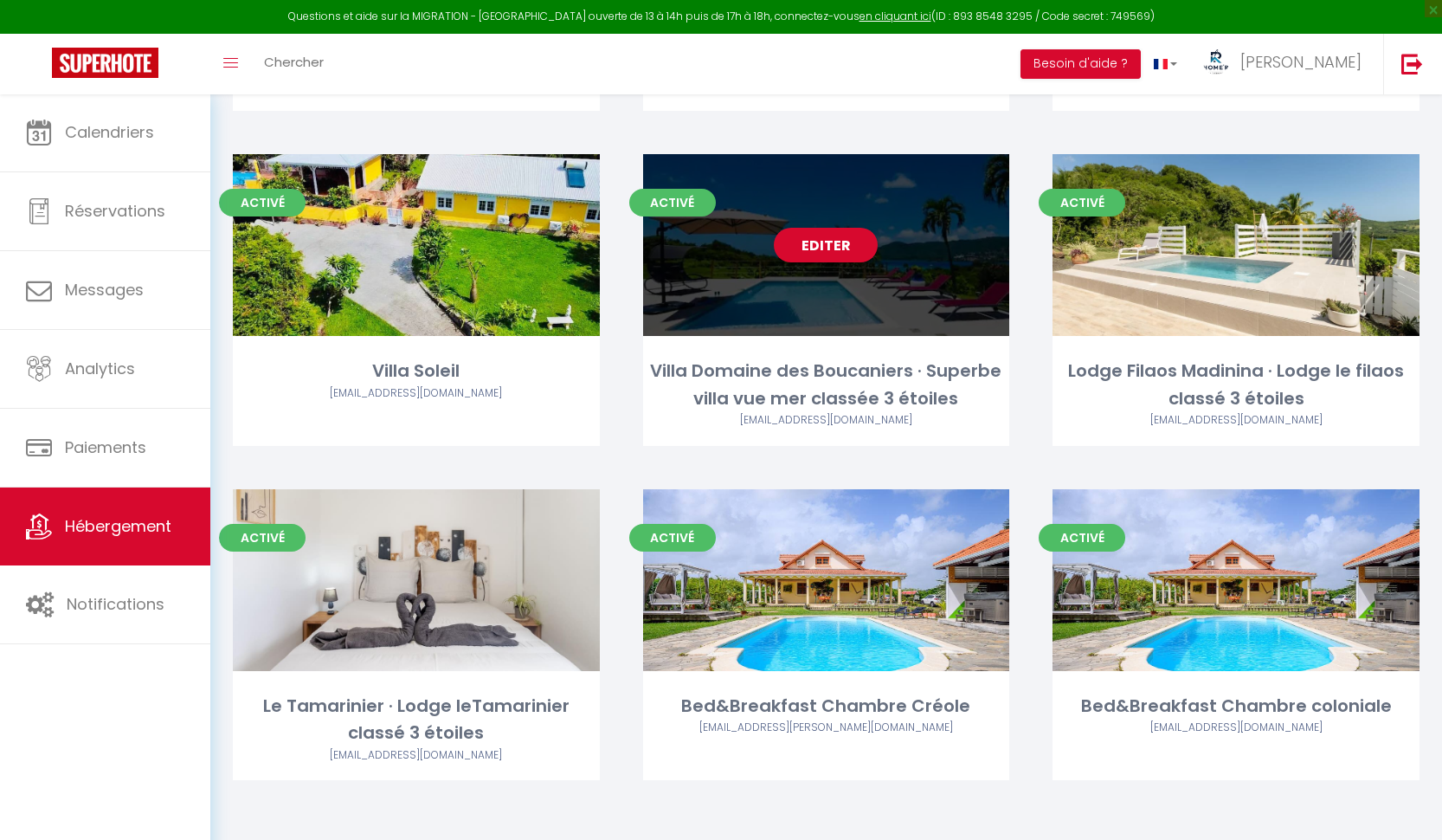
click at [855, 282] on div "Editer" at bounding box center [827, 245] width 367 height 181
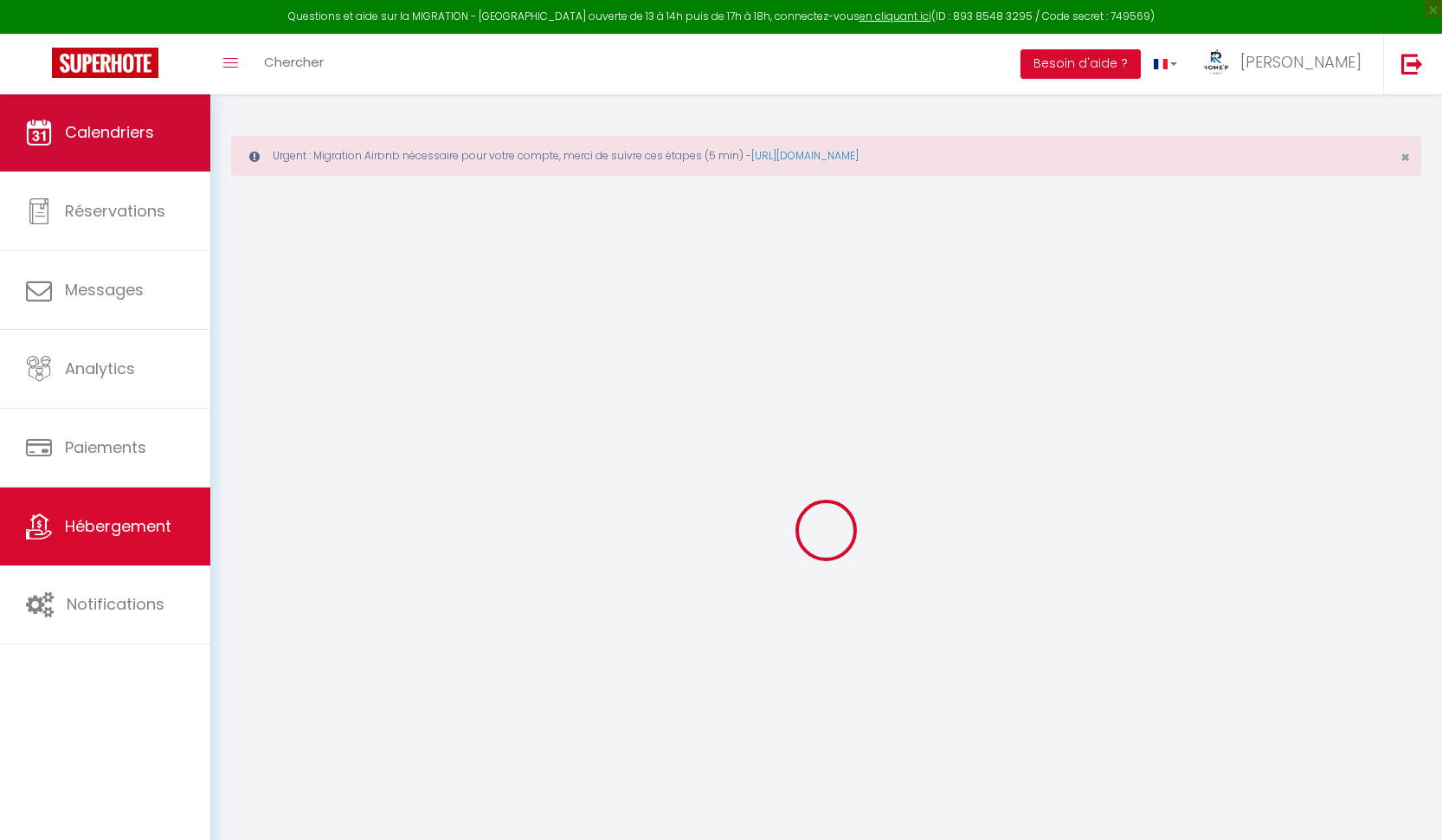
click at [154, 142] on span "Calendriers" at bounding box center [110, 131] width 89 height 22
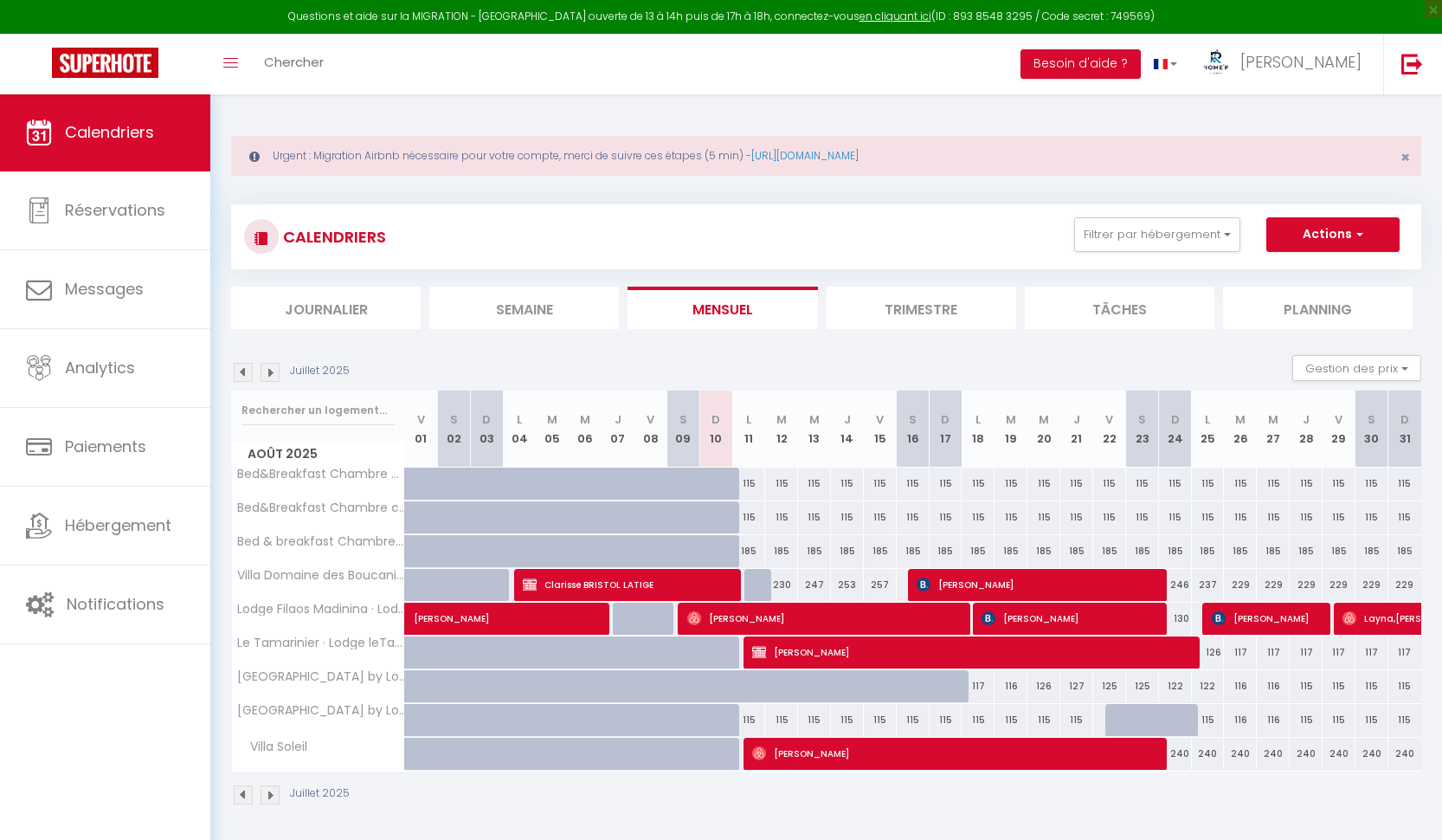
click at [271, 369] on img at bounding box center [270, 372] width 19 height 19
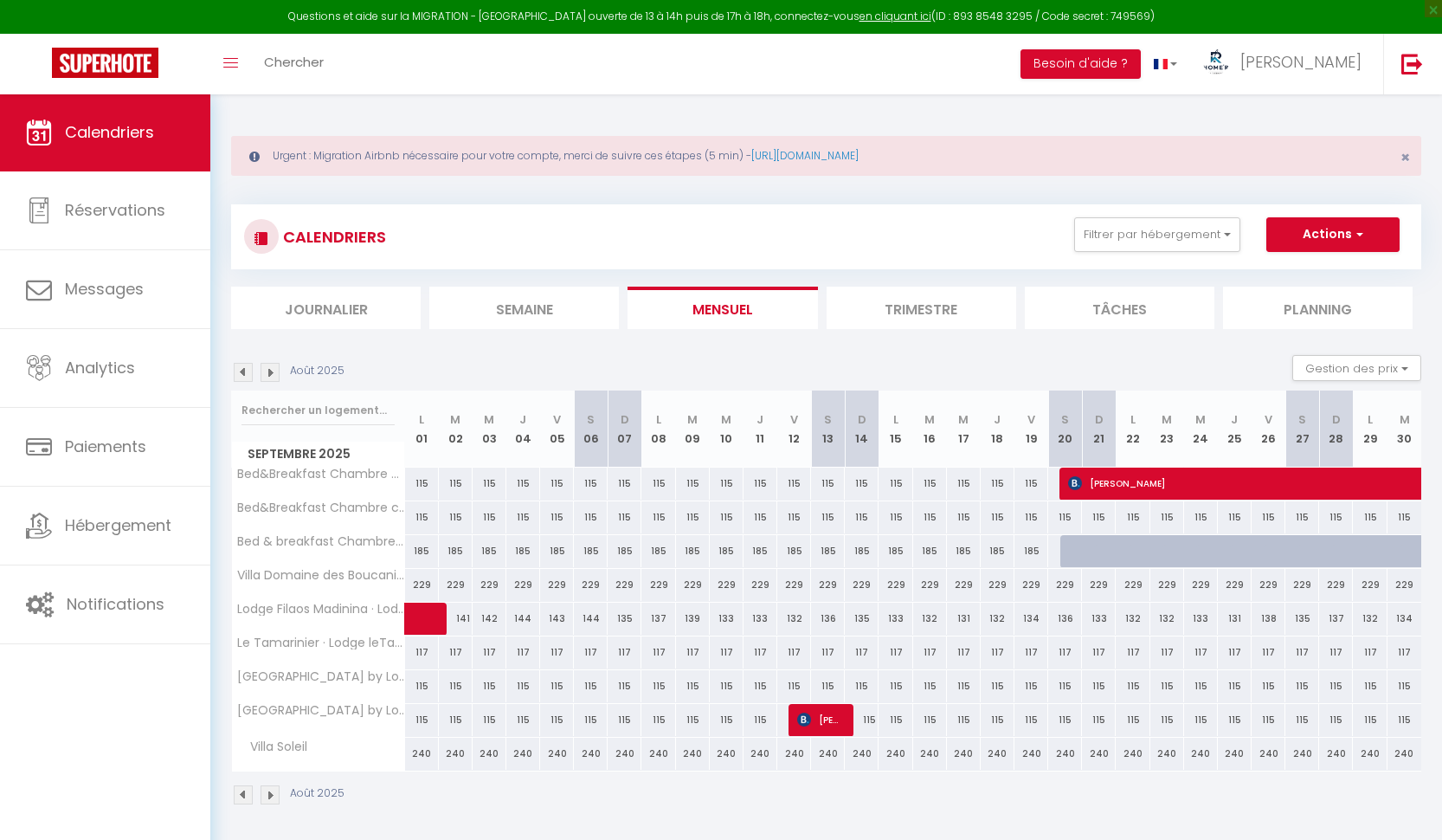
click at [271, 369] on img at bounding box center [270, 372] width 19 height 19
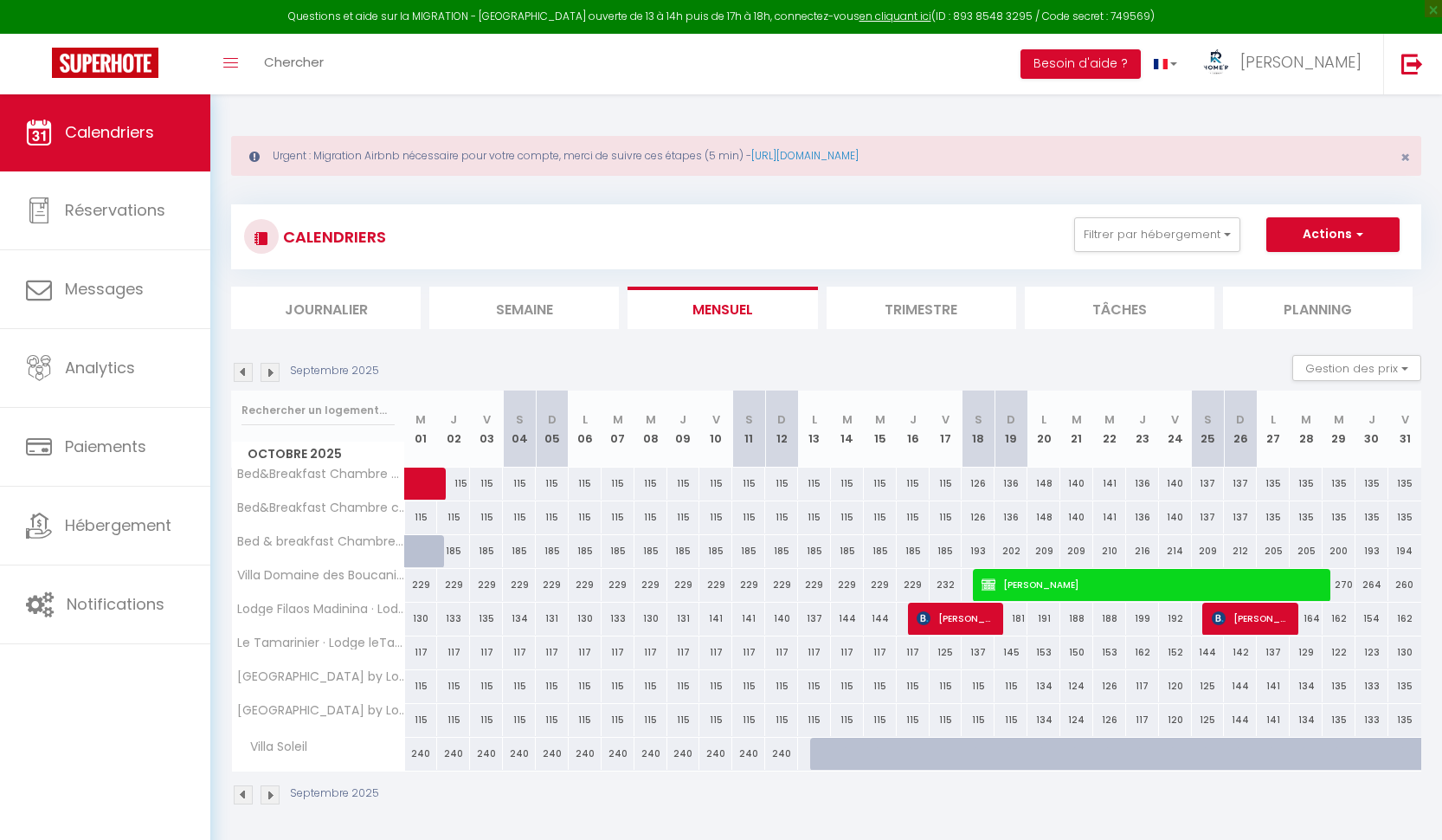
click at [271, 369] on img at bounding box center [270, 372] width 19 height 19
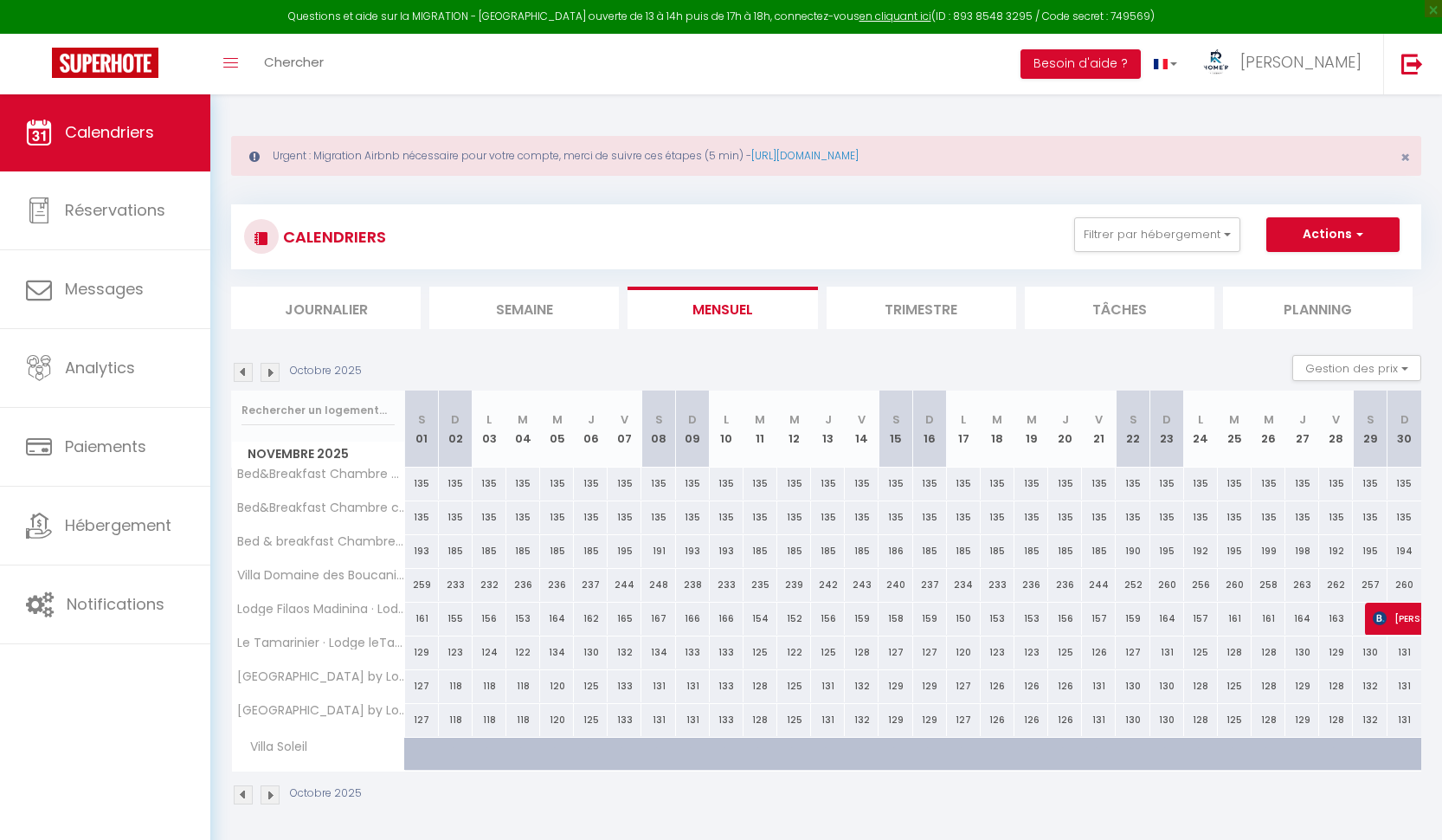
click at [271, 369] on img at bounding box center [270, 372] width 19 height 19
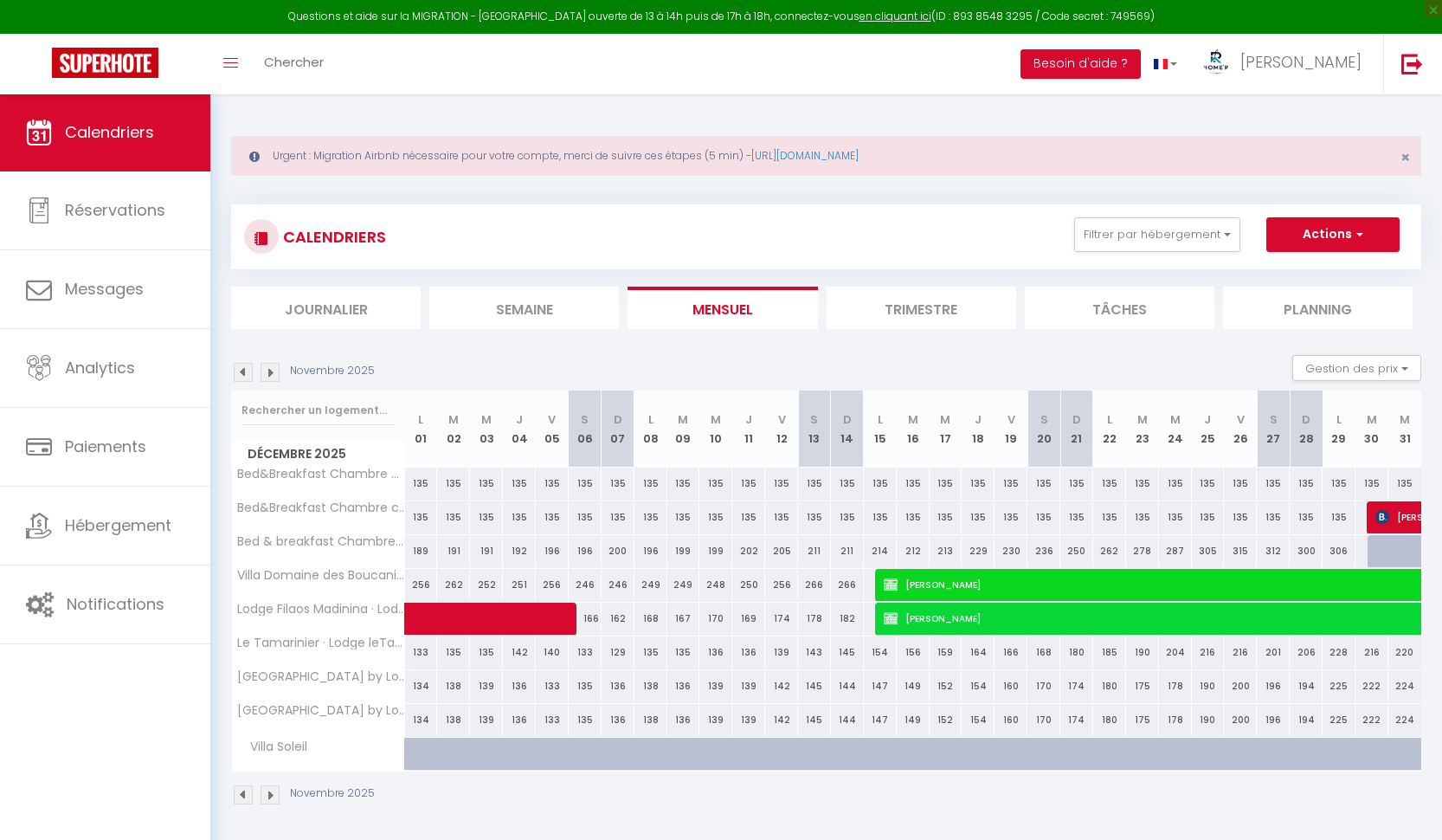
click at [269, 371] on img at bounding box center [270, 372] width 19 height 19
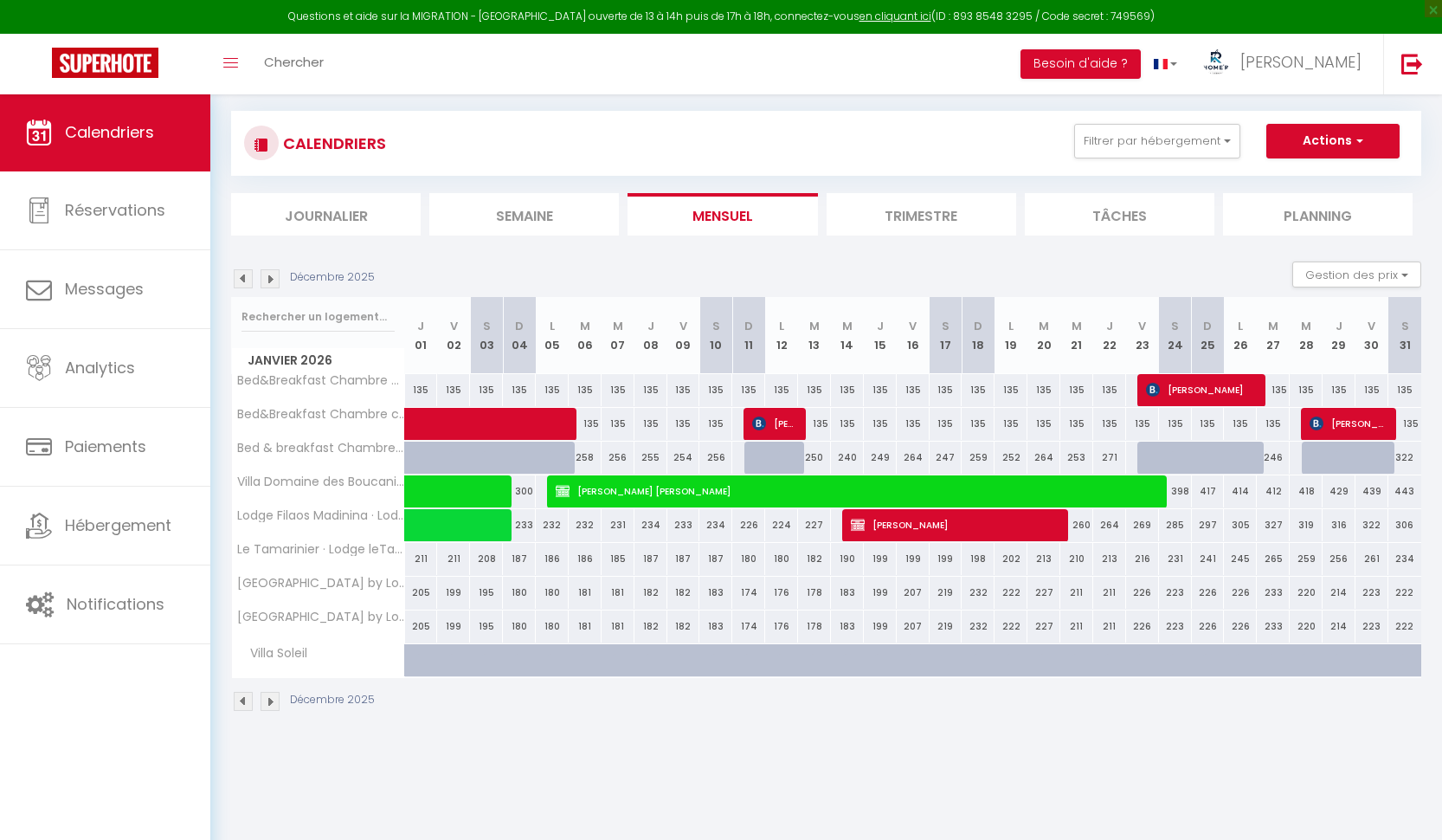
scroll to position [94, 0]
click at [903, 206] on li "Trimestre" at bounding box center [921, 214] width 190 height 43
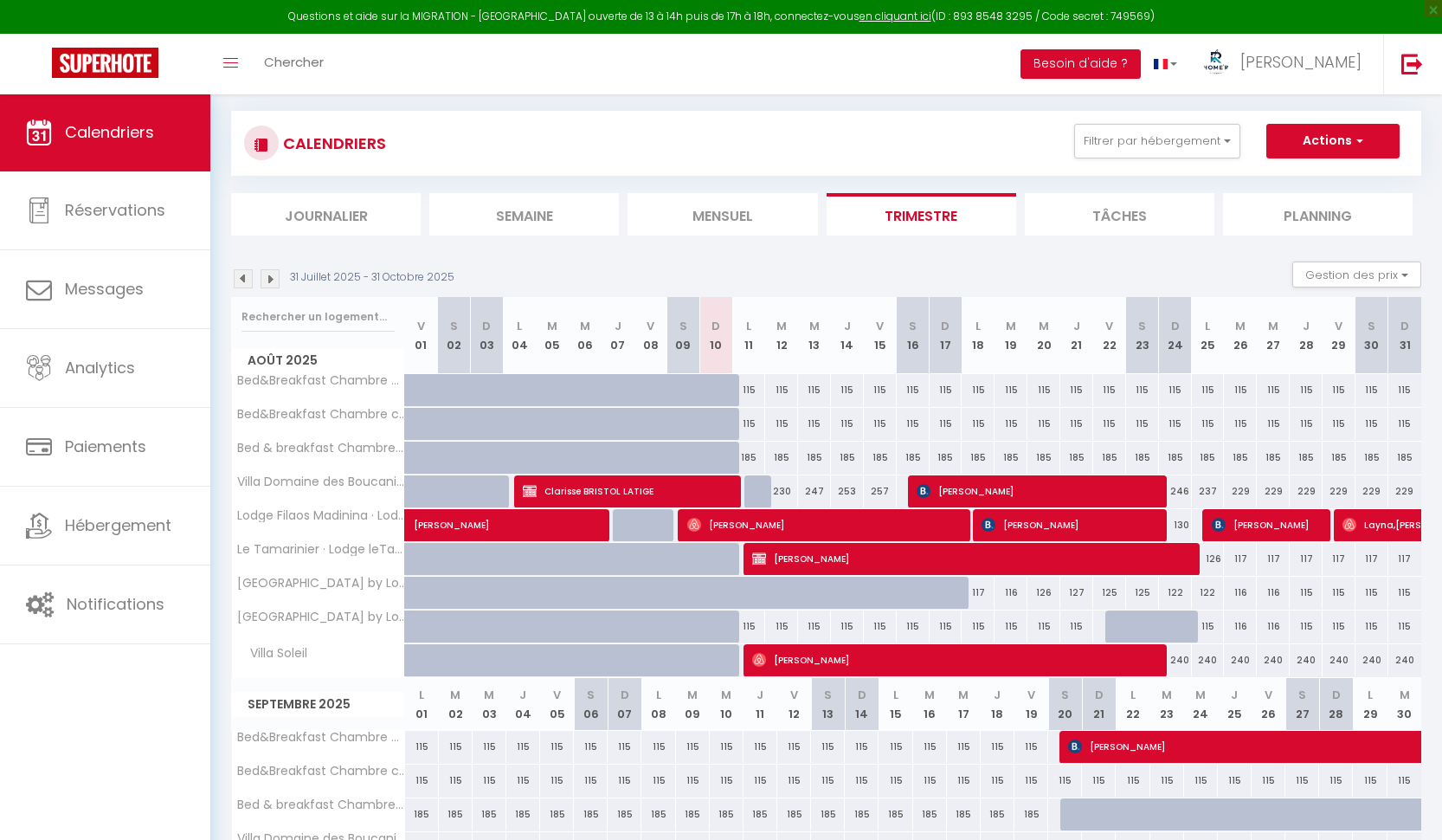
click at [271, 277] on img at bounding box center [270, 279] width 19 height 19
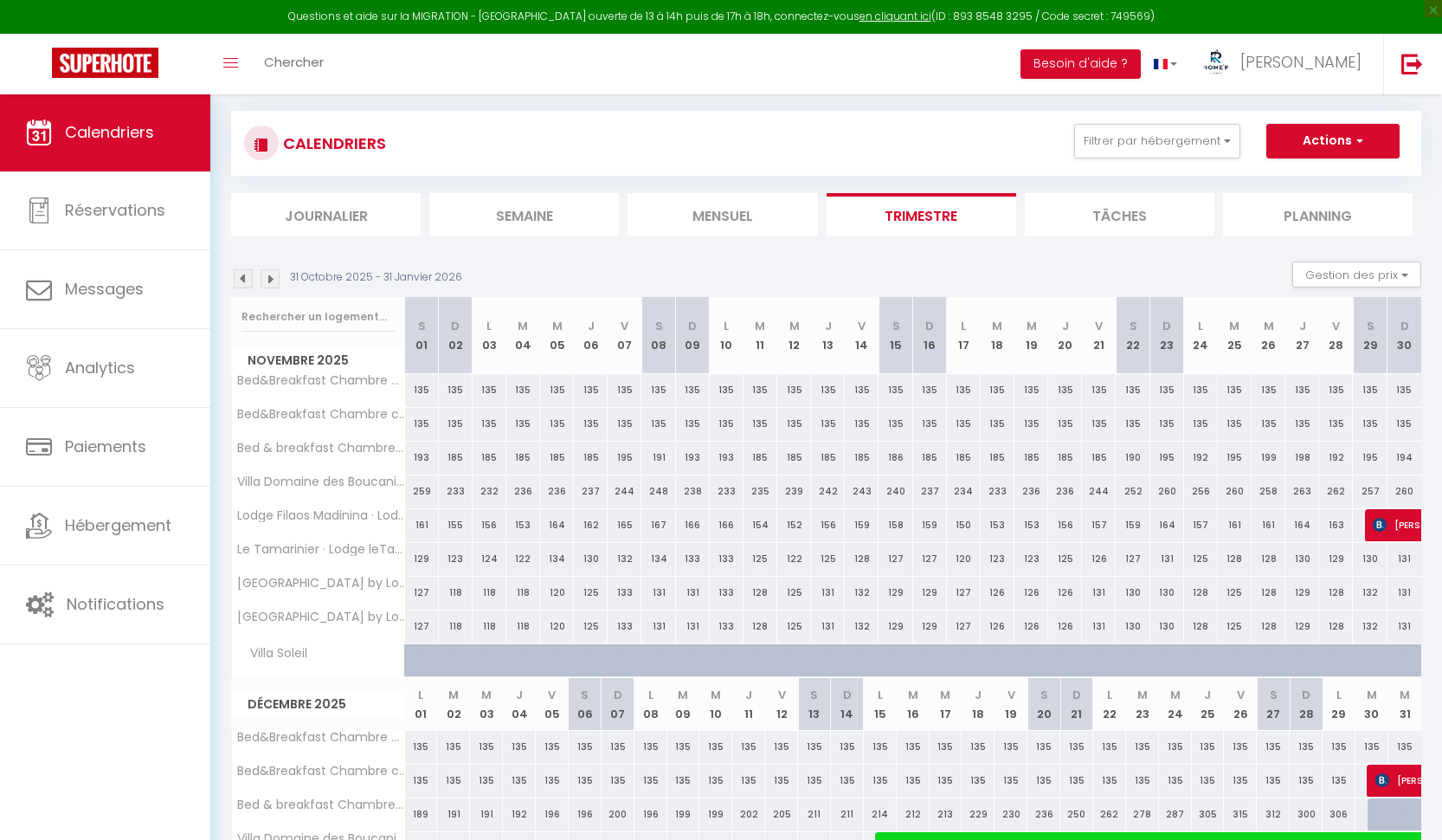
click at [271, 277] on img at bounding box center [270, 279] width 19 height 19
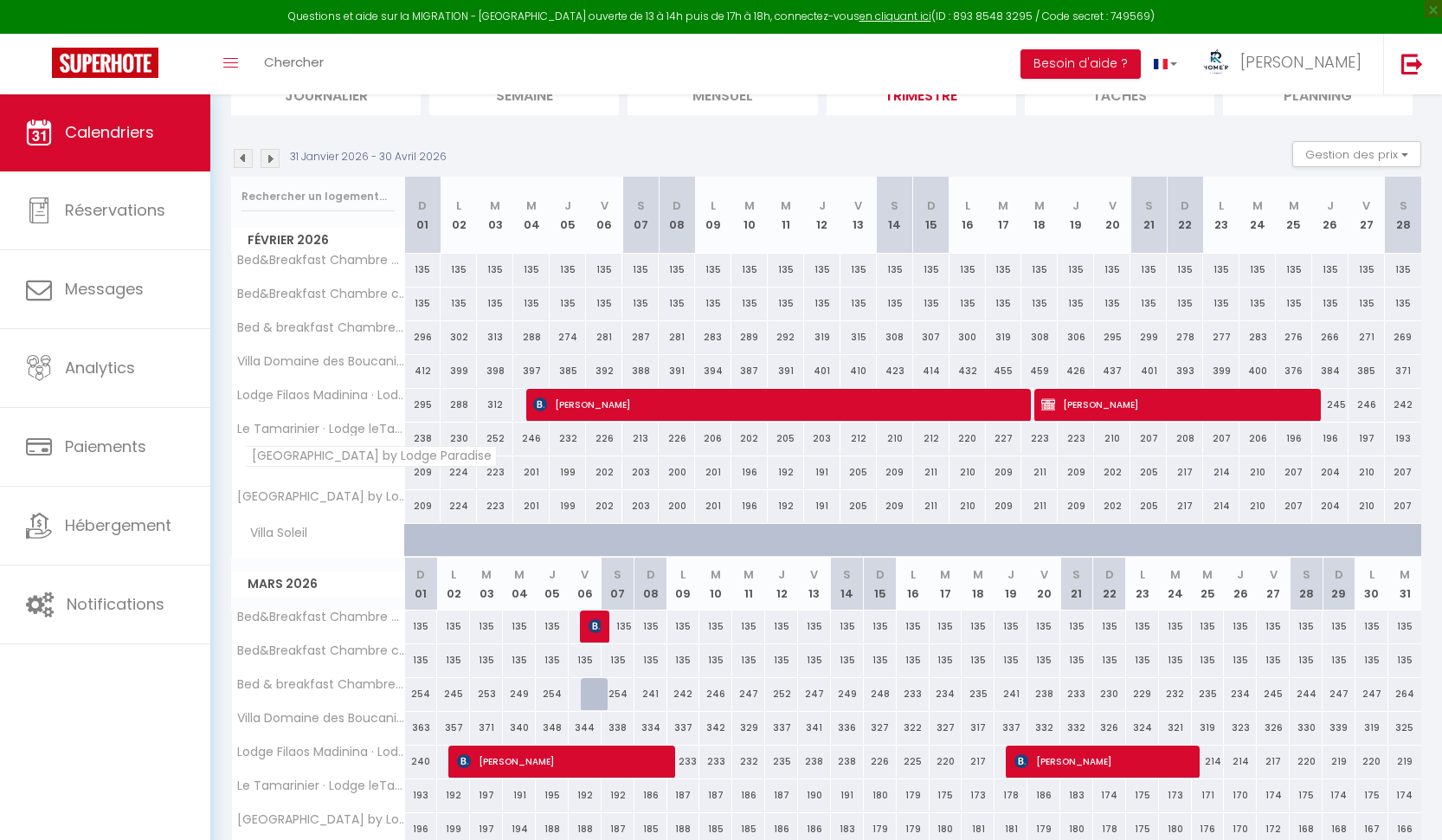
scroll to position [57, 0]
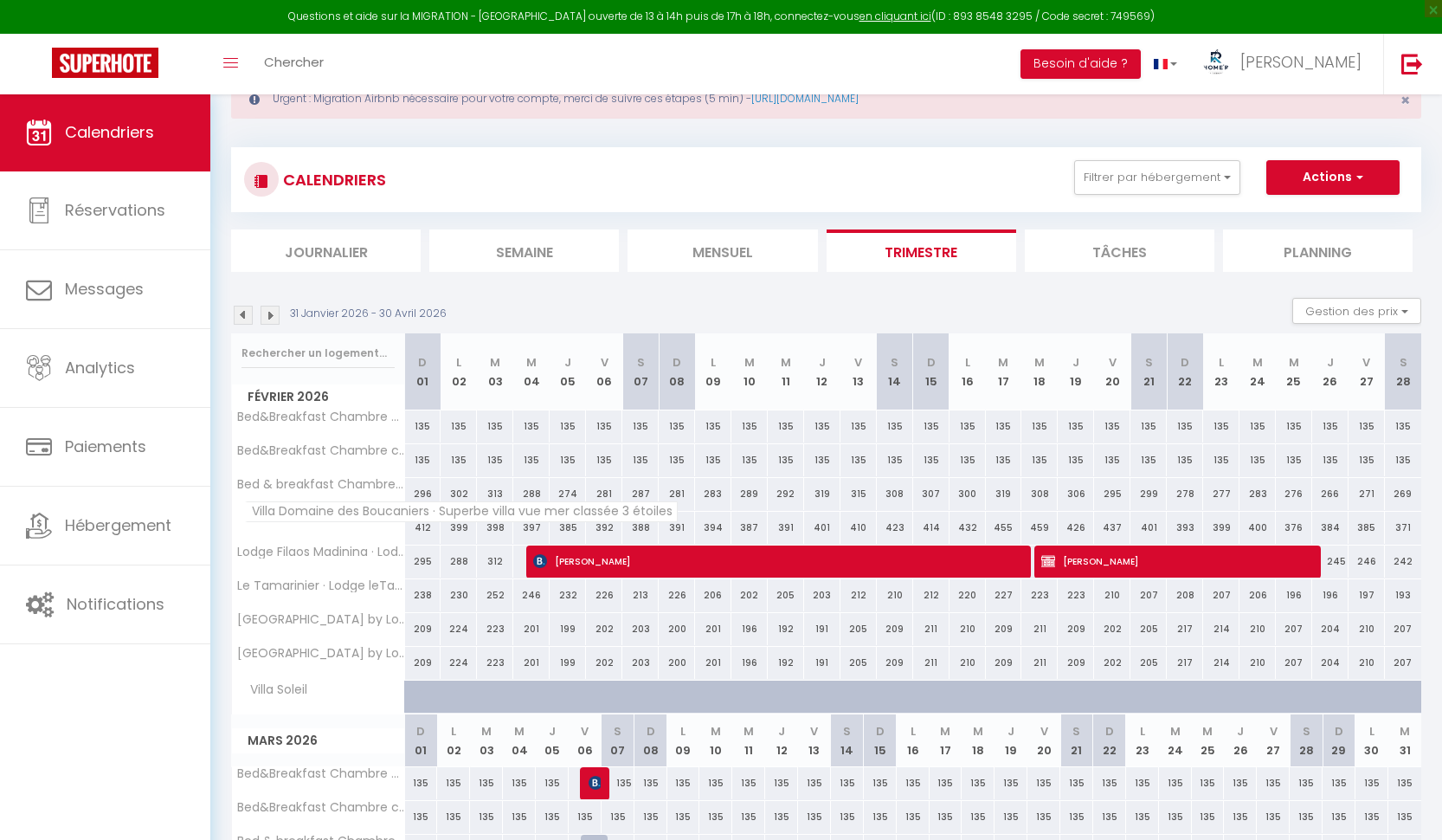
click at [310, 521] on span "Villa Domaine des Boucaniers · Superbe villa vue mer classée 3 étoiles" at bounding box center [461, 512] width 433 height 21
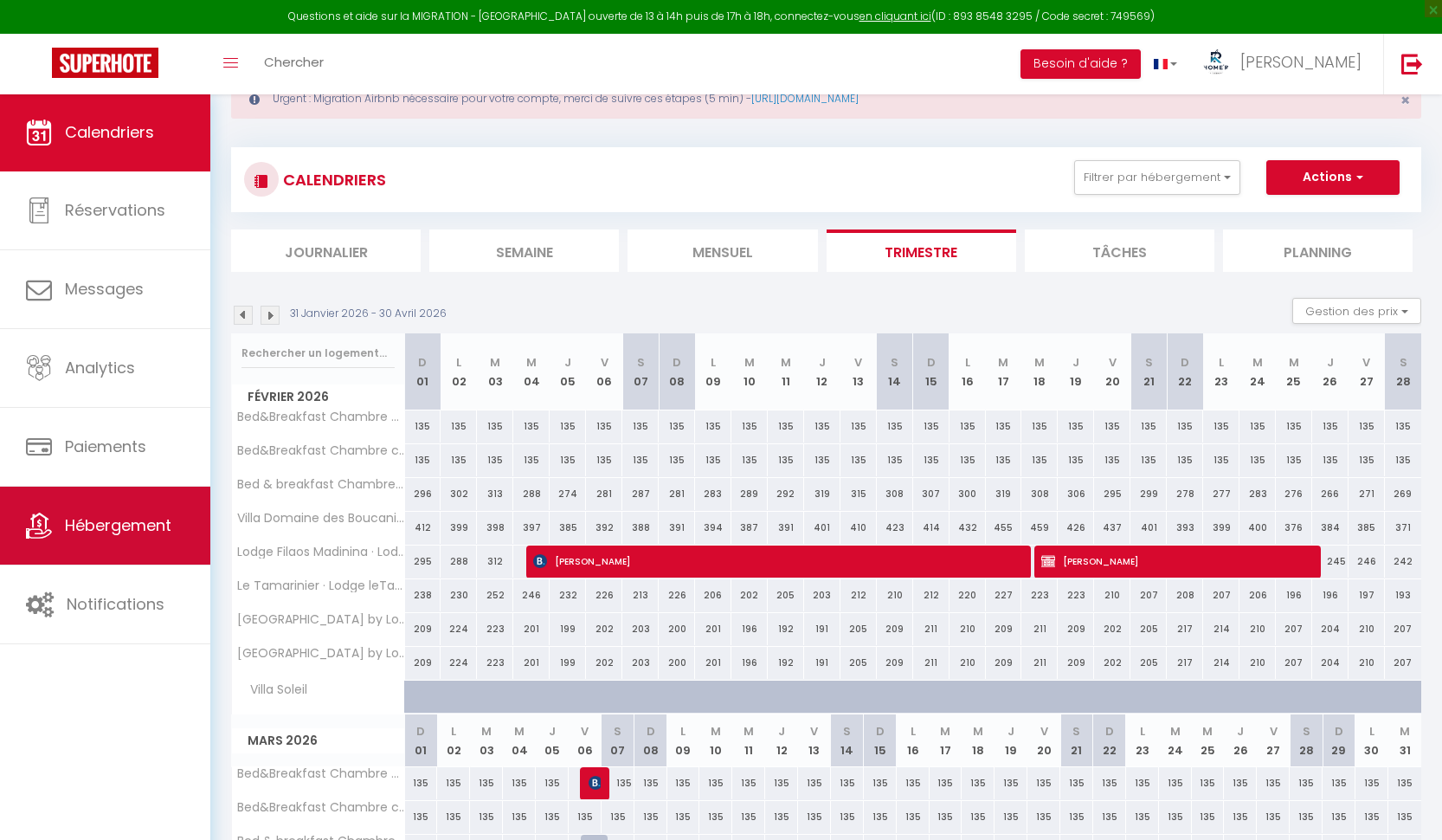
click at [146, 540] on link "Hébergement" at bounding box center [105, 525] width 211 height 77
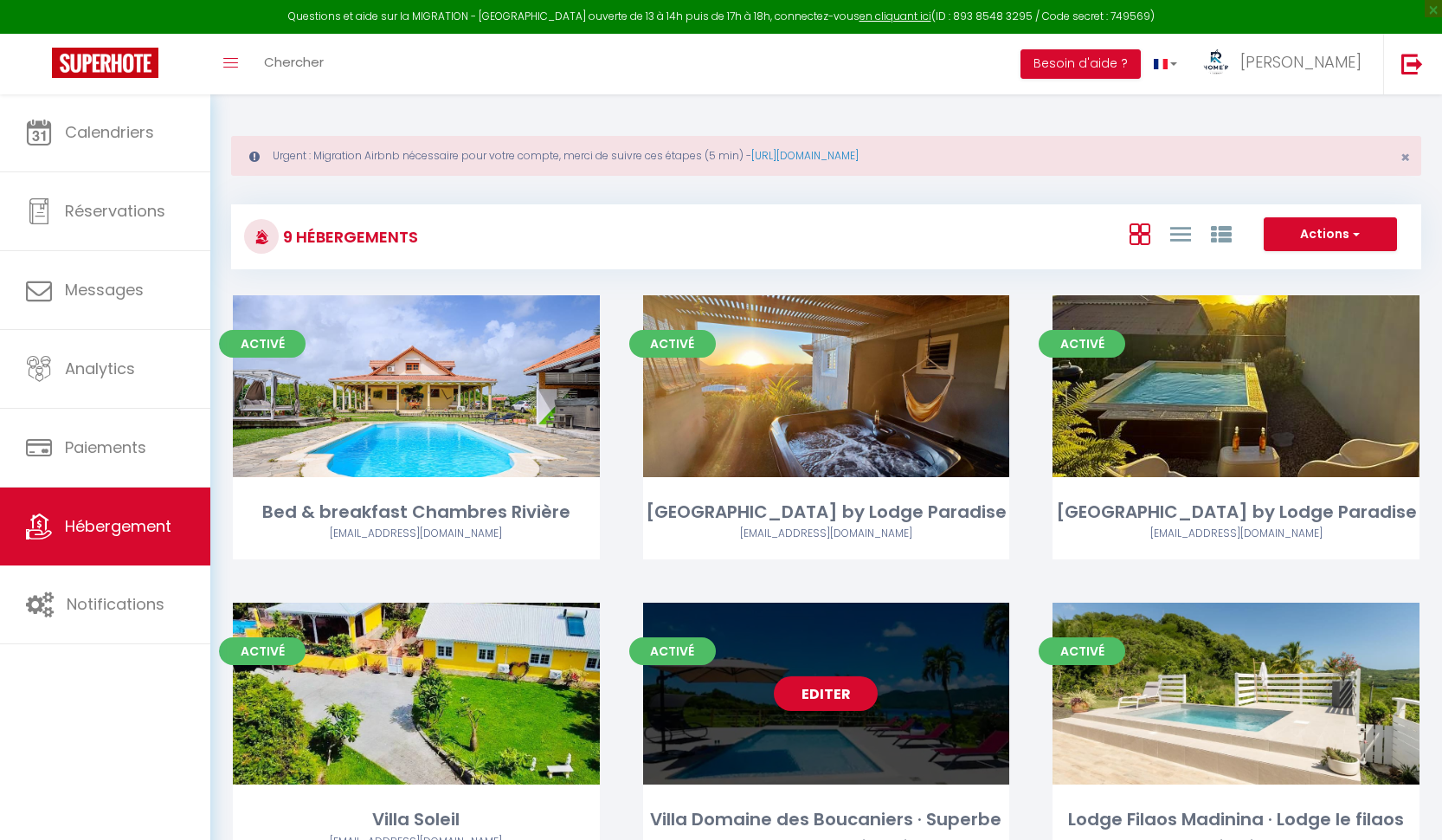
click at [739, 726] on div "Editer" at bounding box center [827, 694] width 367 height 181
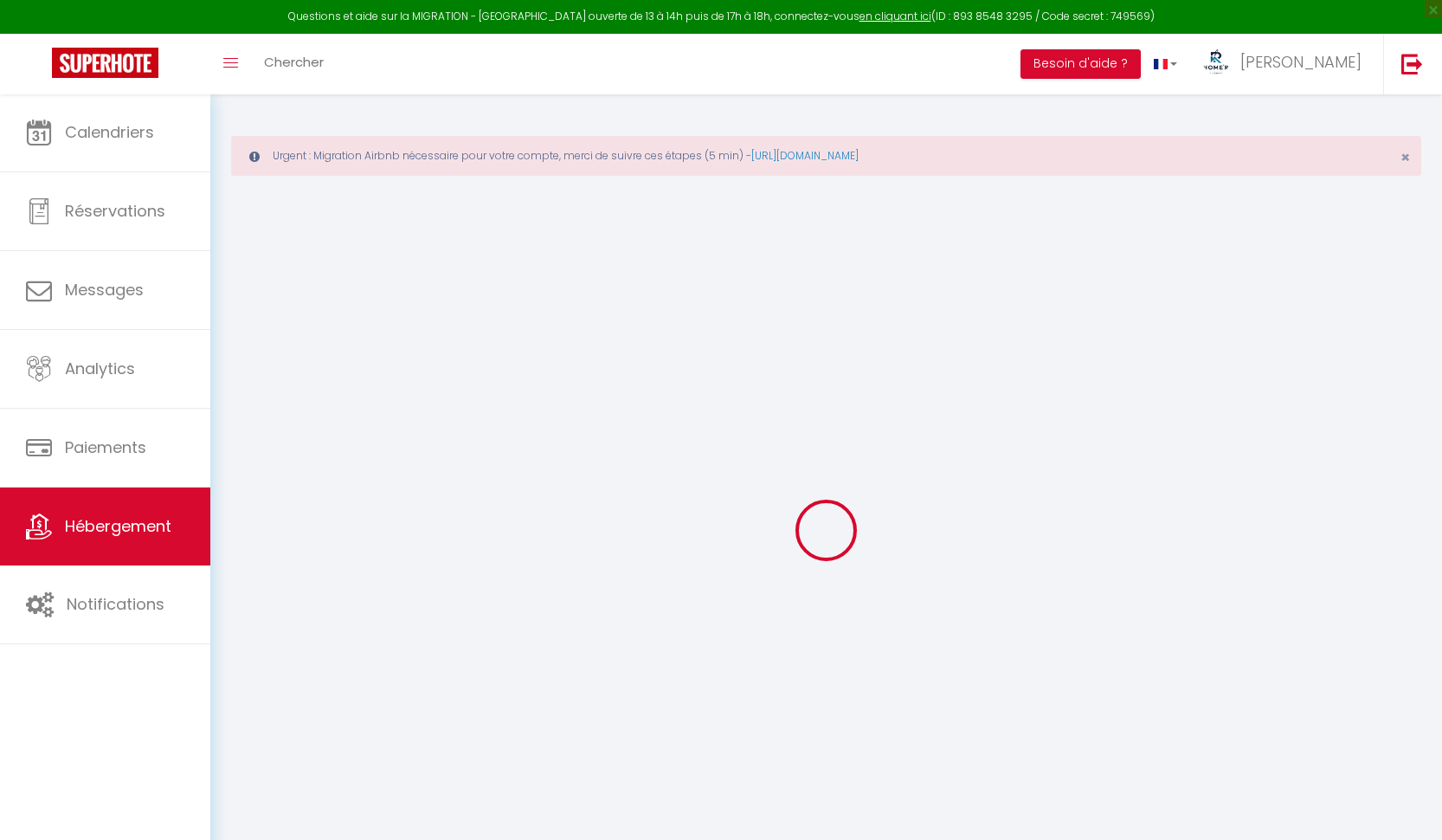
select select "villa"
select select "36758"
select select
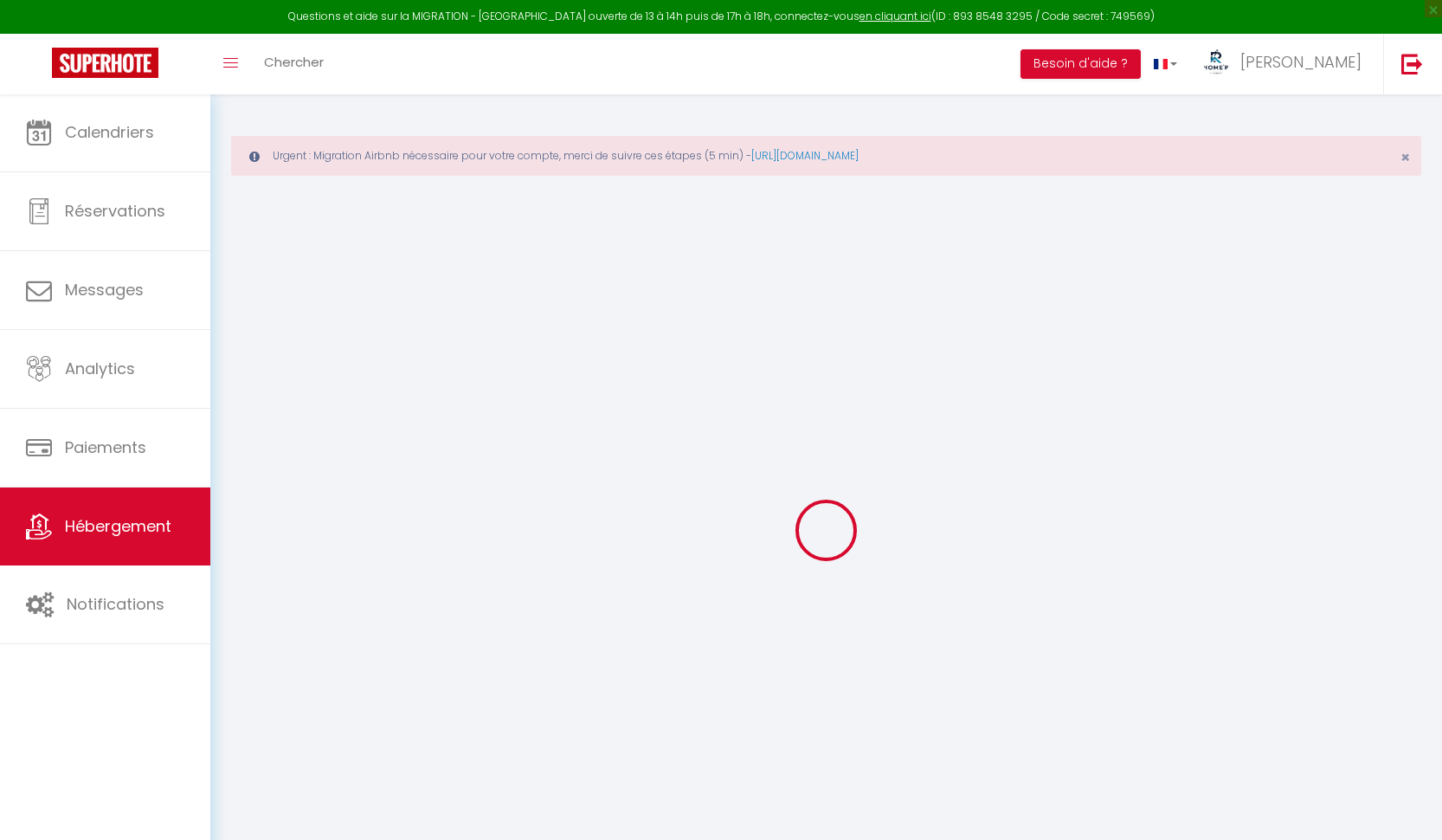
select select
checkbox input "false"
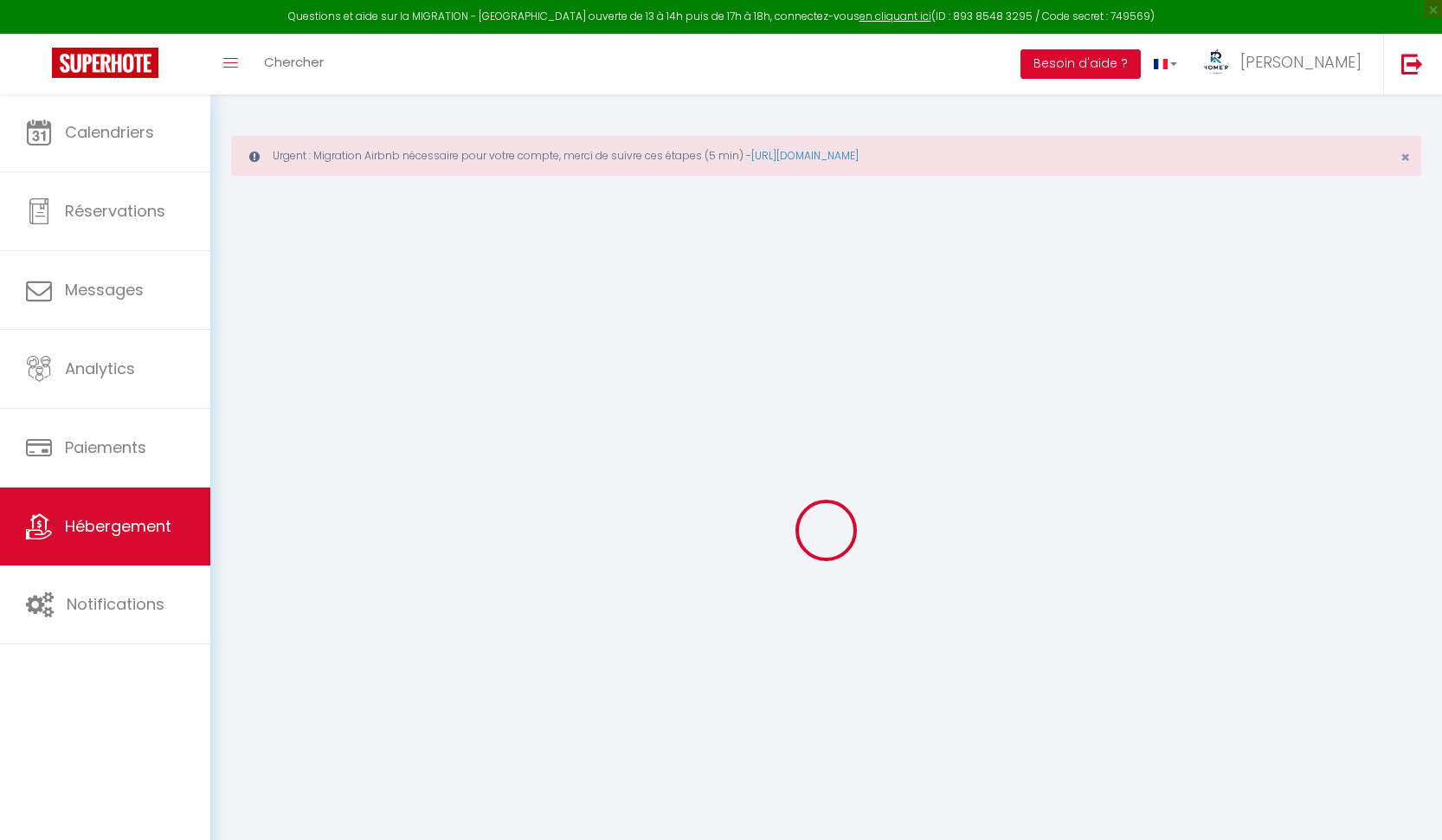
checkbox input "false"
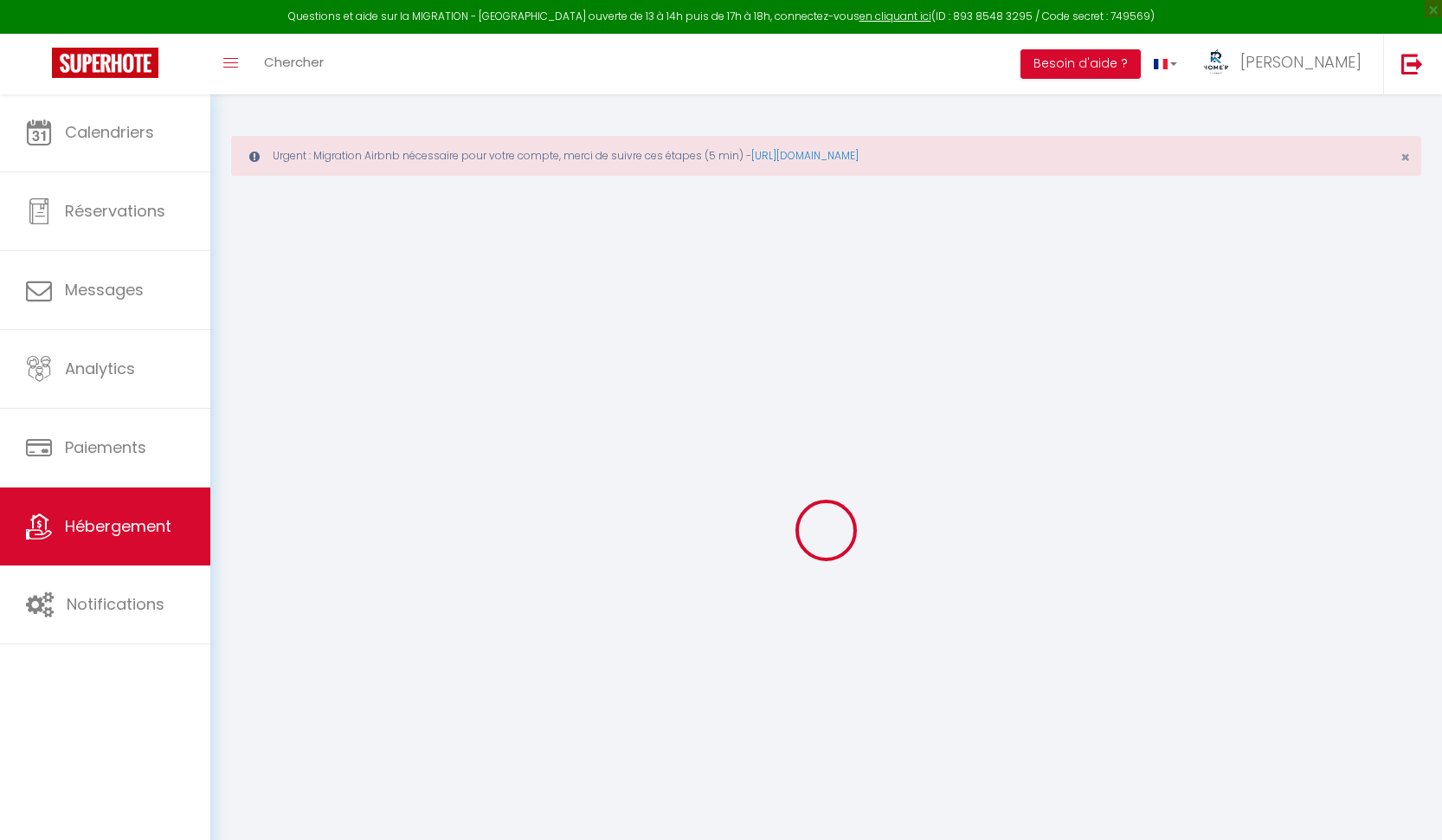
checkbox input "false"
select select "16:00"
select select "23:45"
select select "11:00"
select select "30"
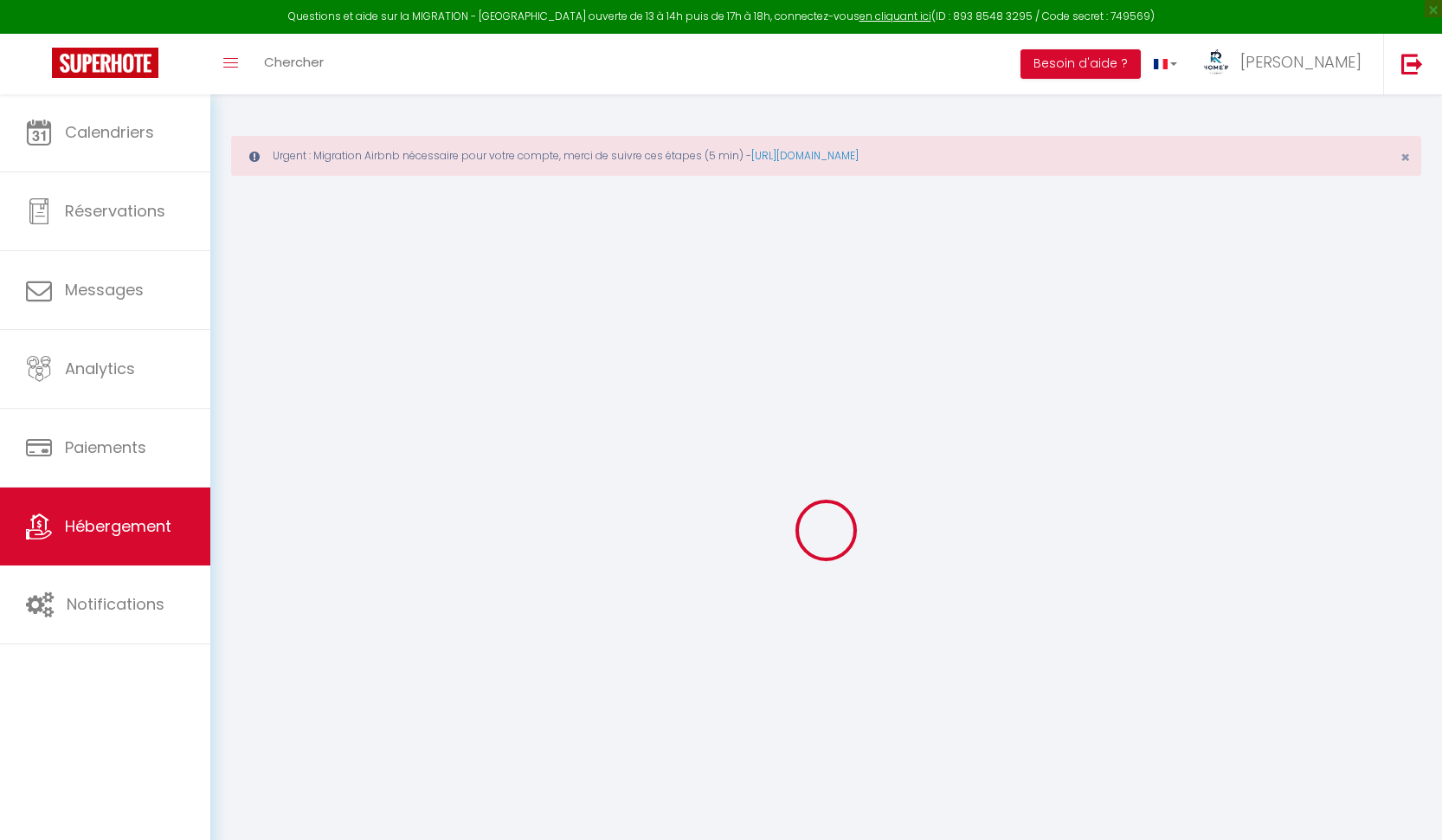
select select "120"
select select "15:00"
checkbox input "false"
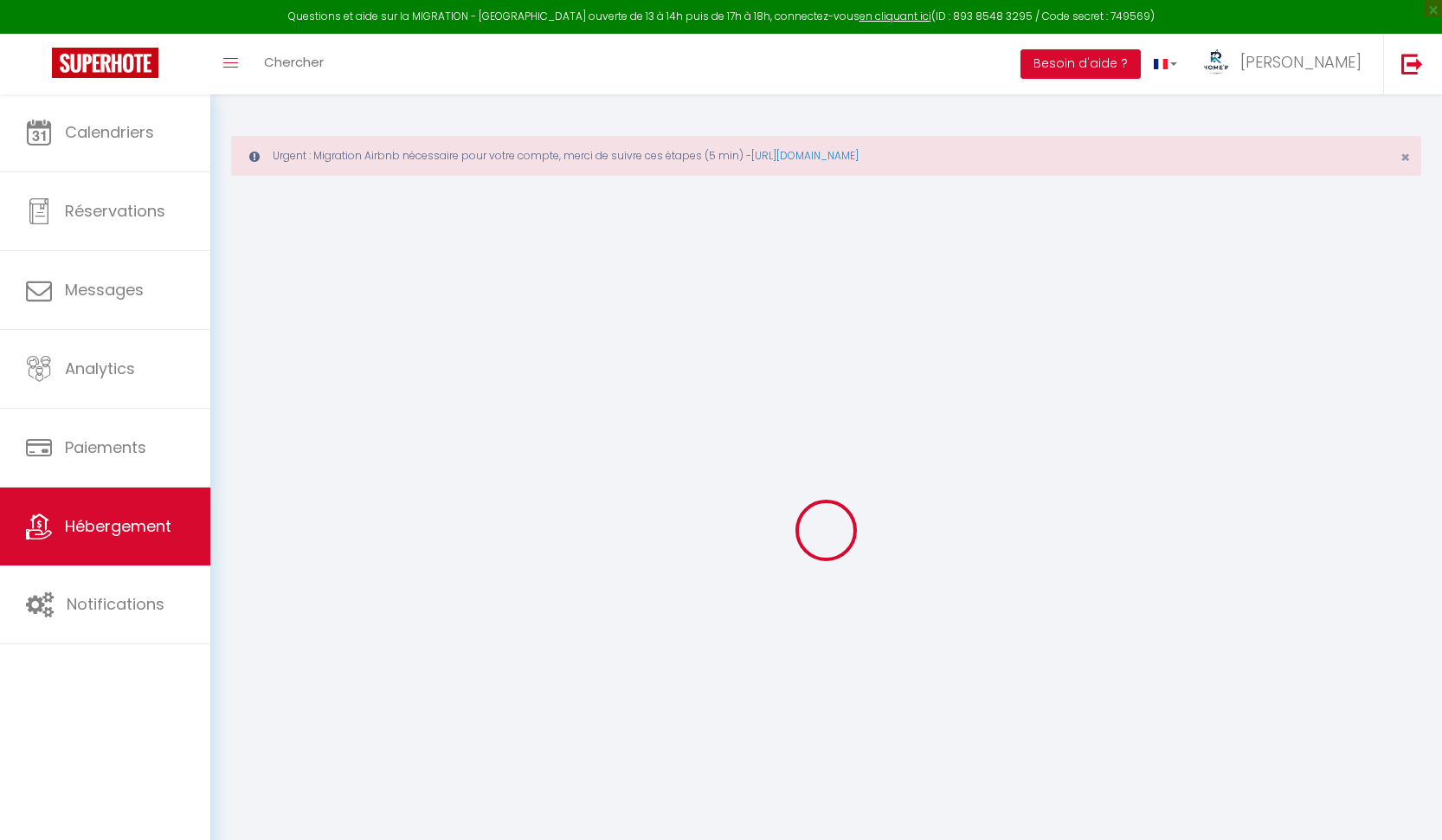
checkbox input "false"
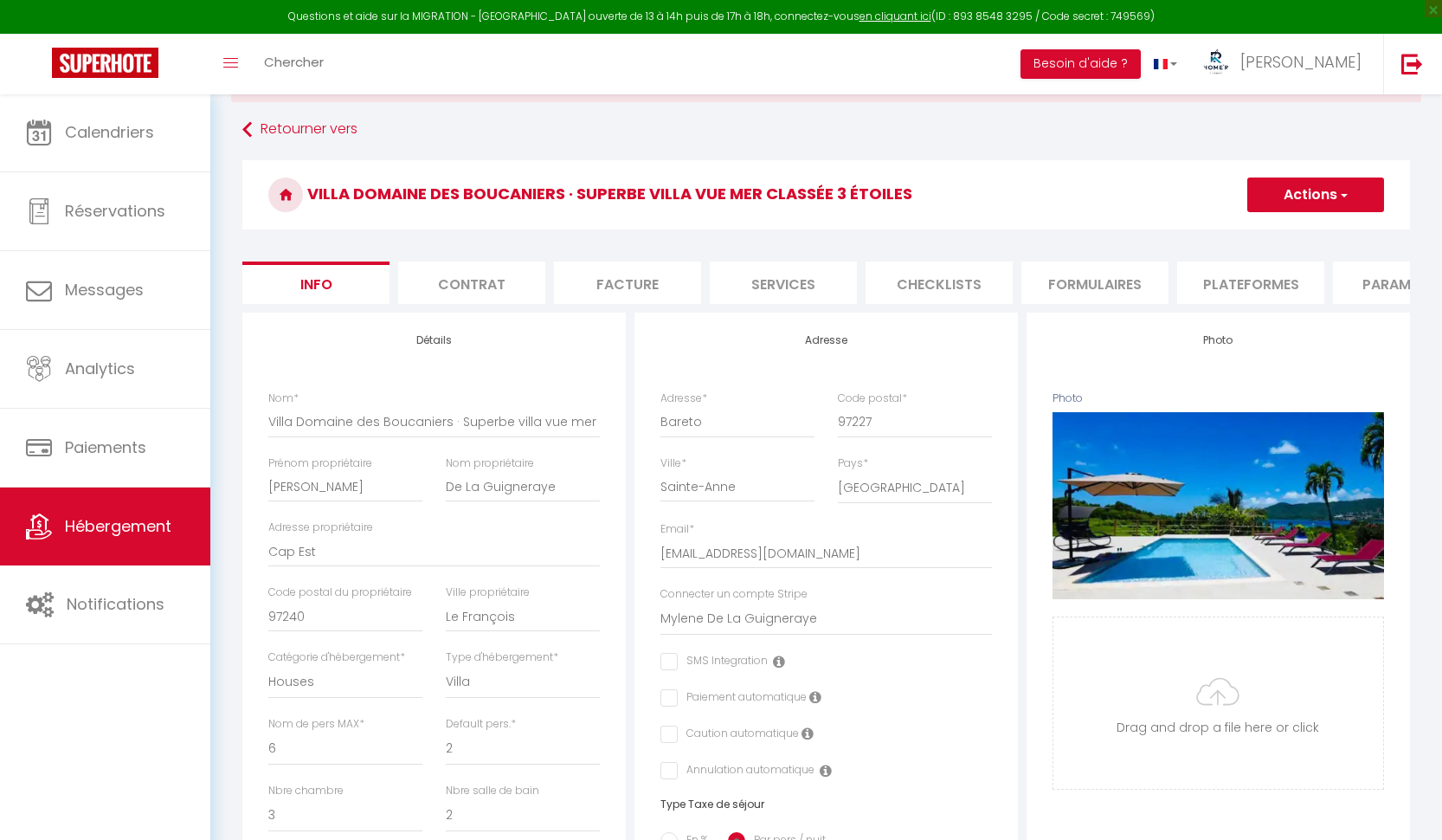
scroll to position [75, 0]
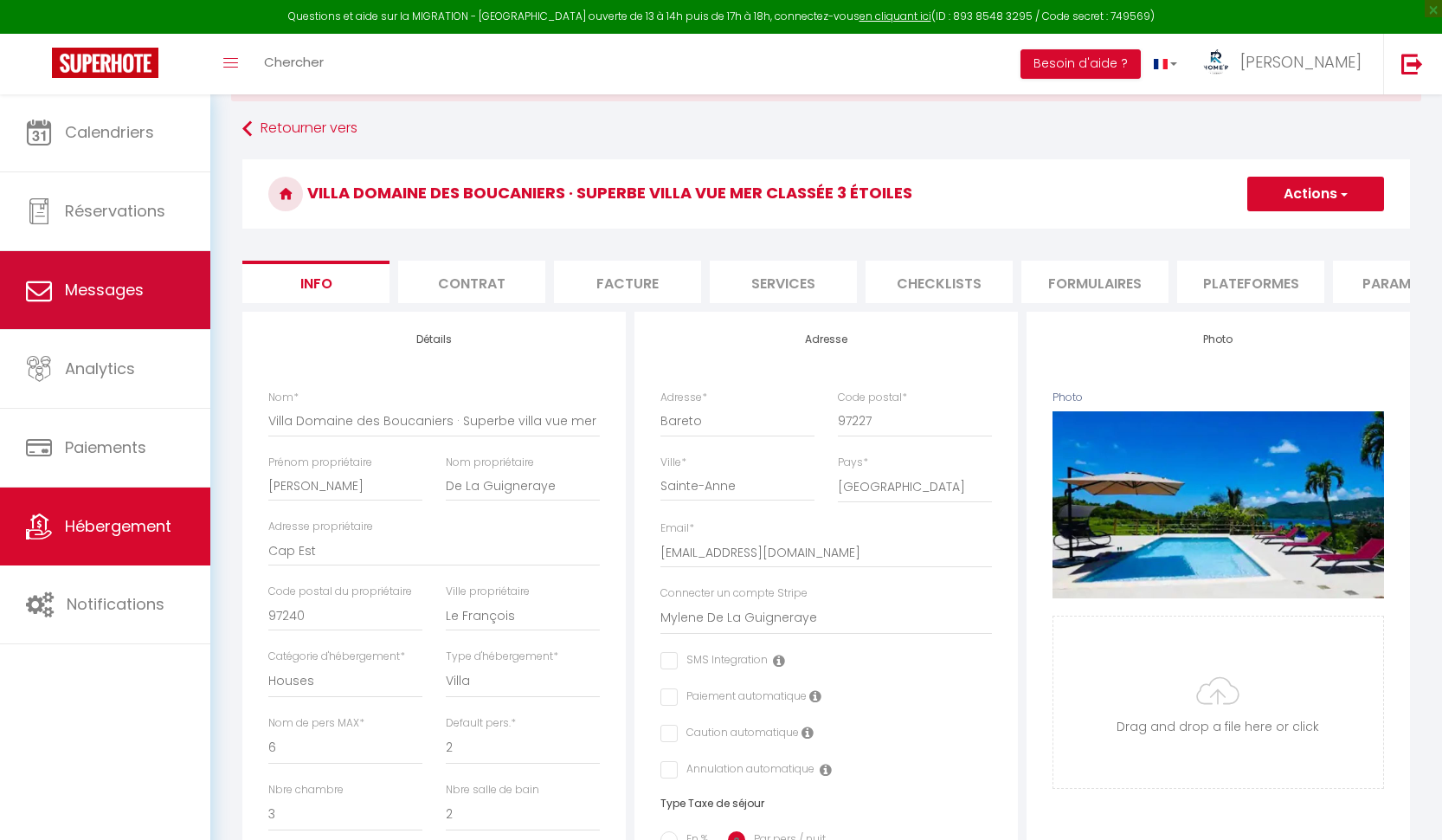
click at [98, 288] on span "Messages" at bounding box center [104, 289] width 78 height 22
select select "message"
